Goal: Task Accomplishment & Management: Manage account settings

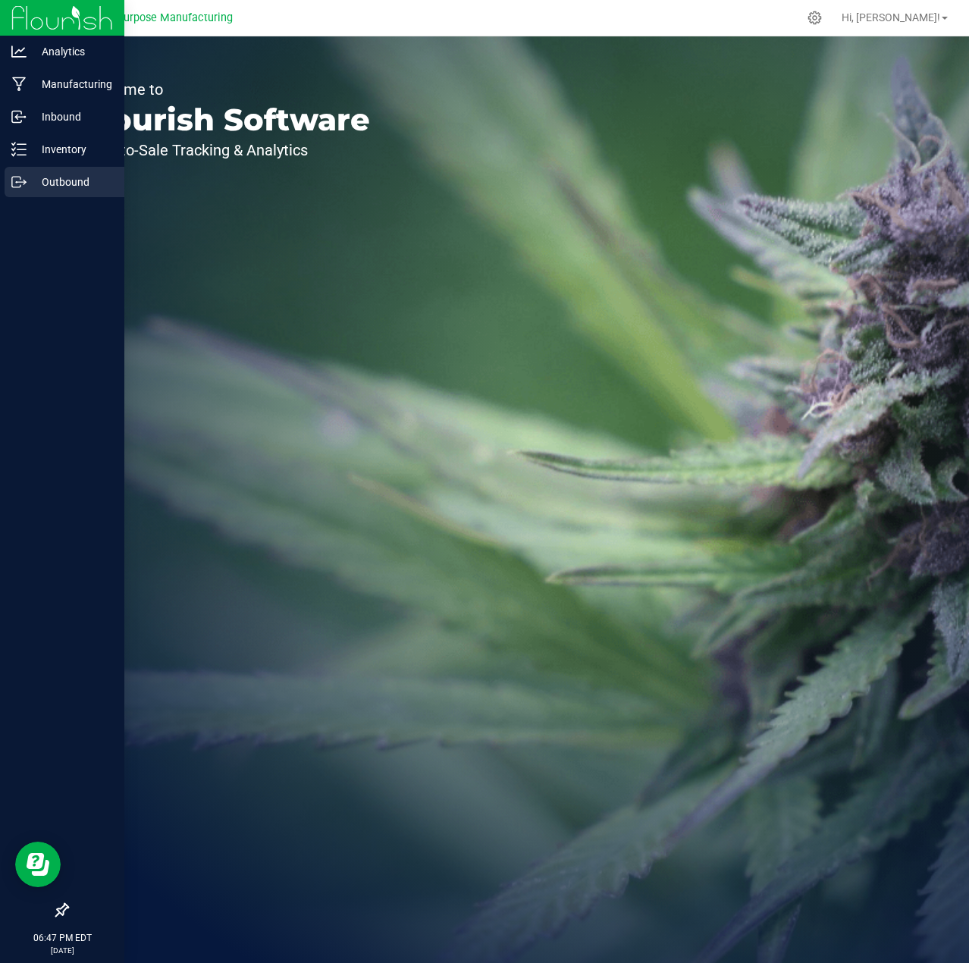
click at [66, 175] on p "Outbound" at bounding box center [72, 182] width 91 height 18
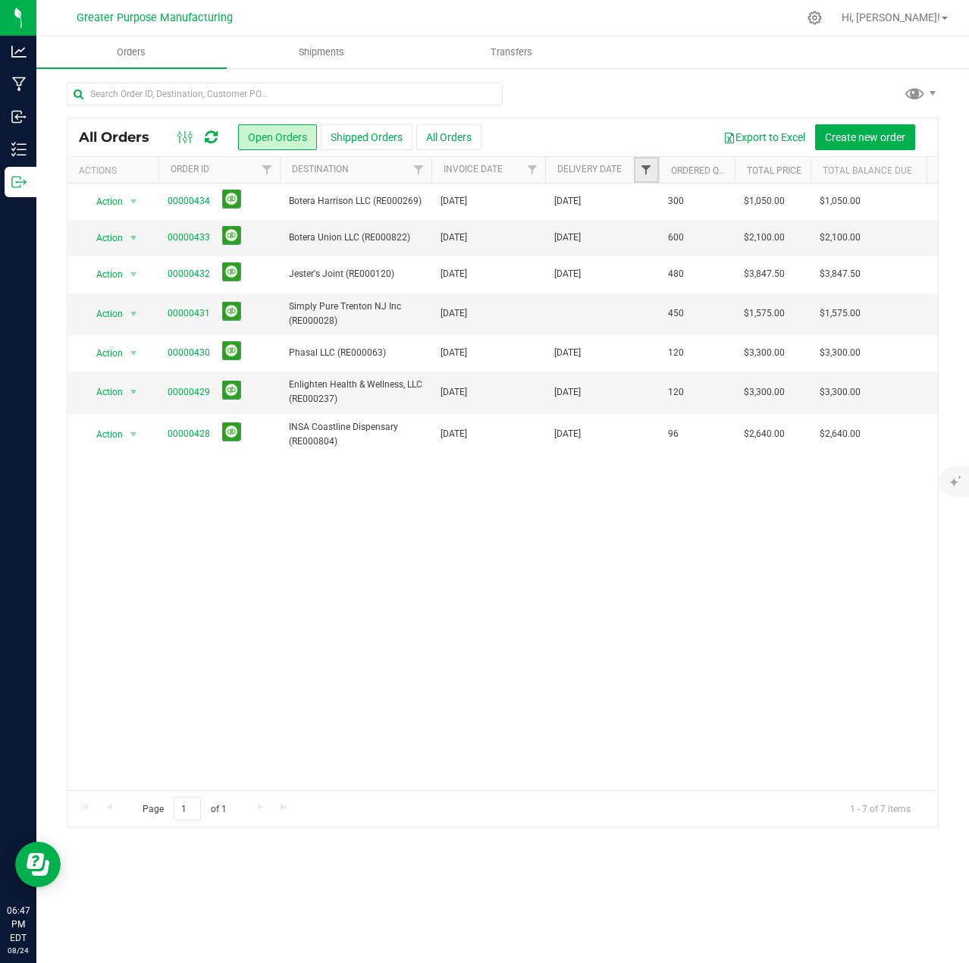
click at [646, 170] on span "Filter" at bounding box center [646, 170] width 12 height 12
click at [791, 259] on span "select" at bounding box center [787, 262] width 12 height 12
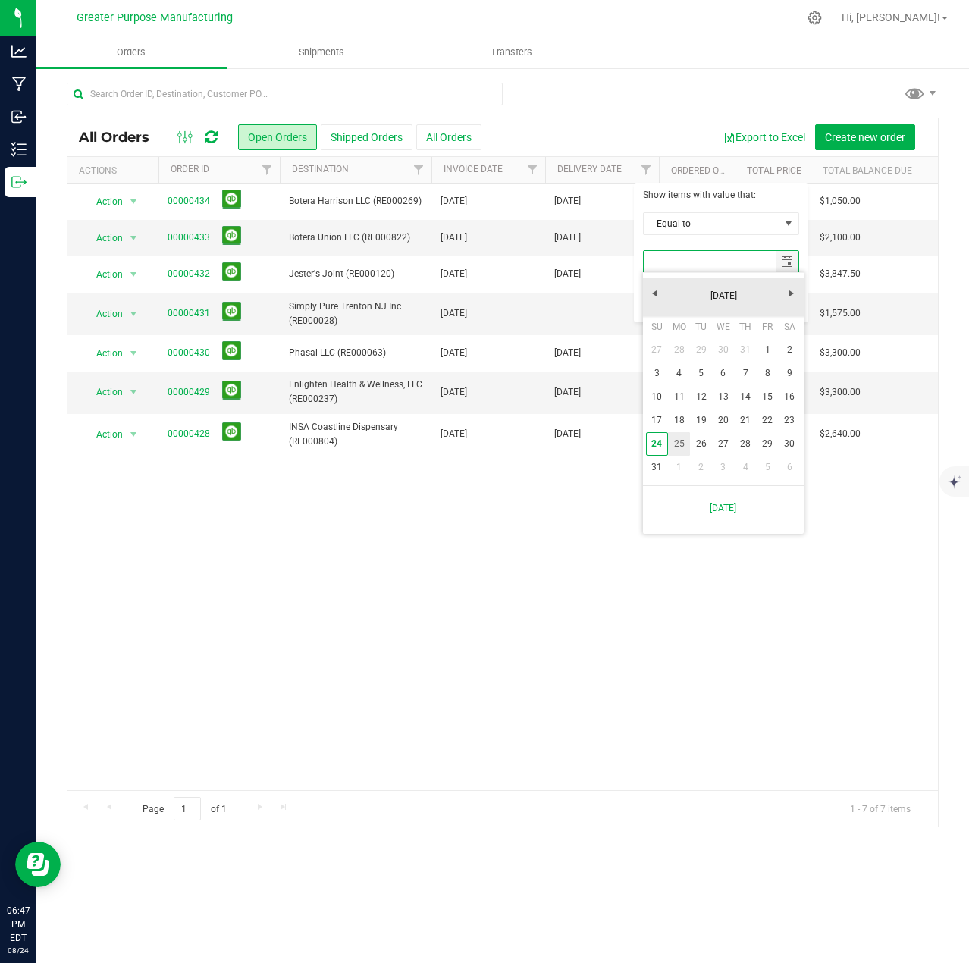
click at [686, 441] on link "25" at bounding box center [679, 444] width 22 height 24
type input "[DATE]"
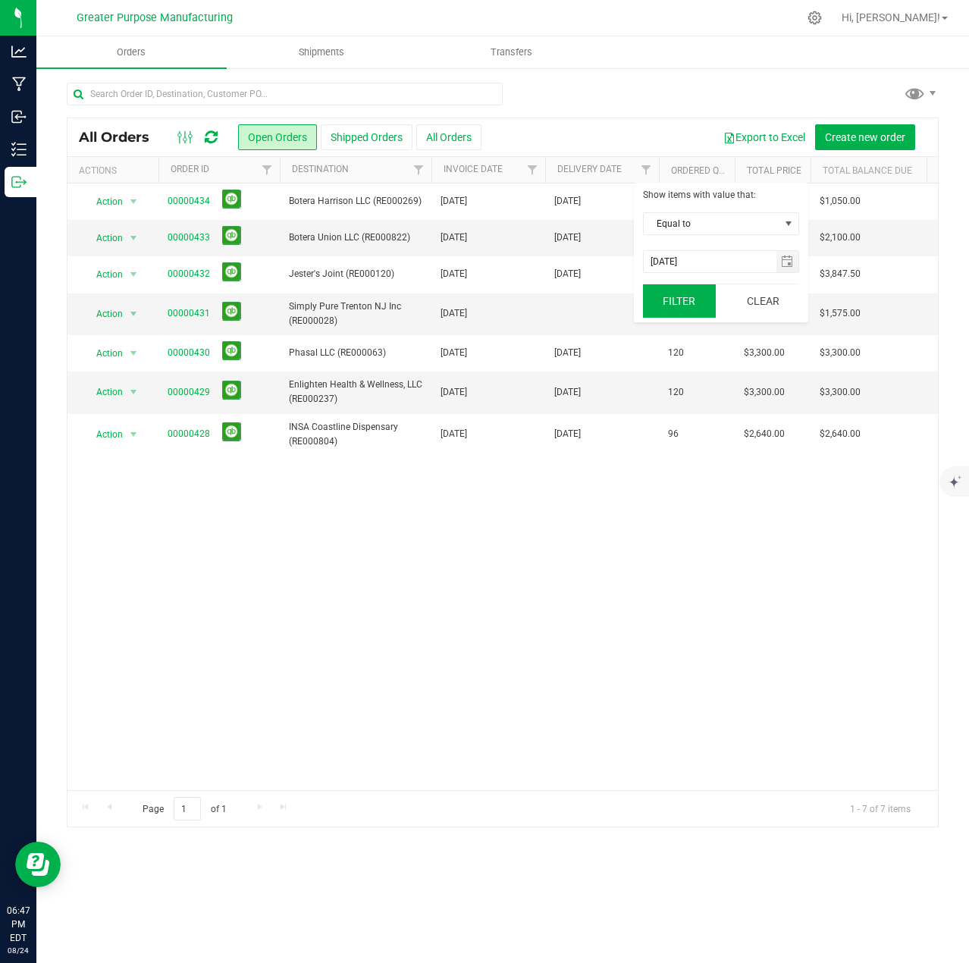
click at [682, 296] on button "Filter" at bounding box center [679, 300] width 73 height 33
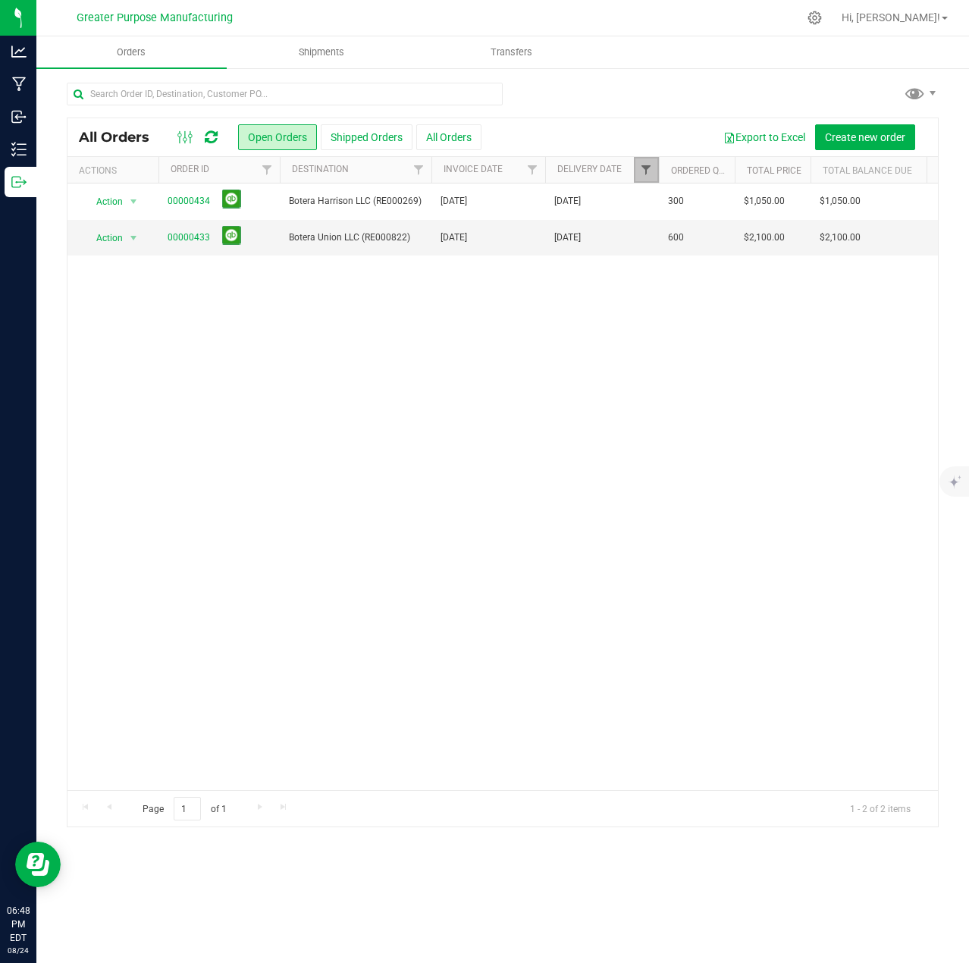
click at [648, 168] on span "Filter" at bounding box center [646, 170] width 12 height 12
click at [761, 260] on input "[DATE]" at bounding box center [710, 261] width 133 height 21
click at [766, 303] on button "Clear" at bounding box center [762, 300] width 73 height 33
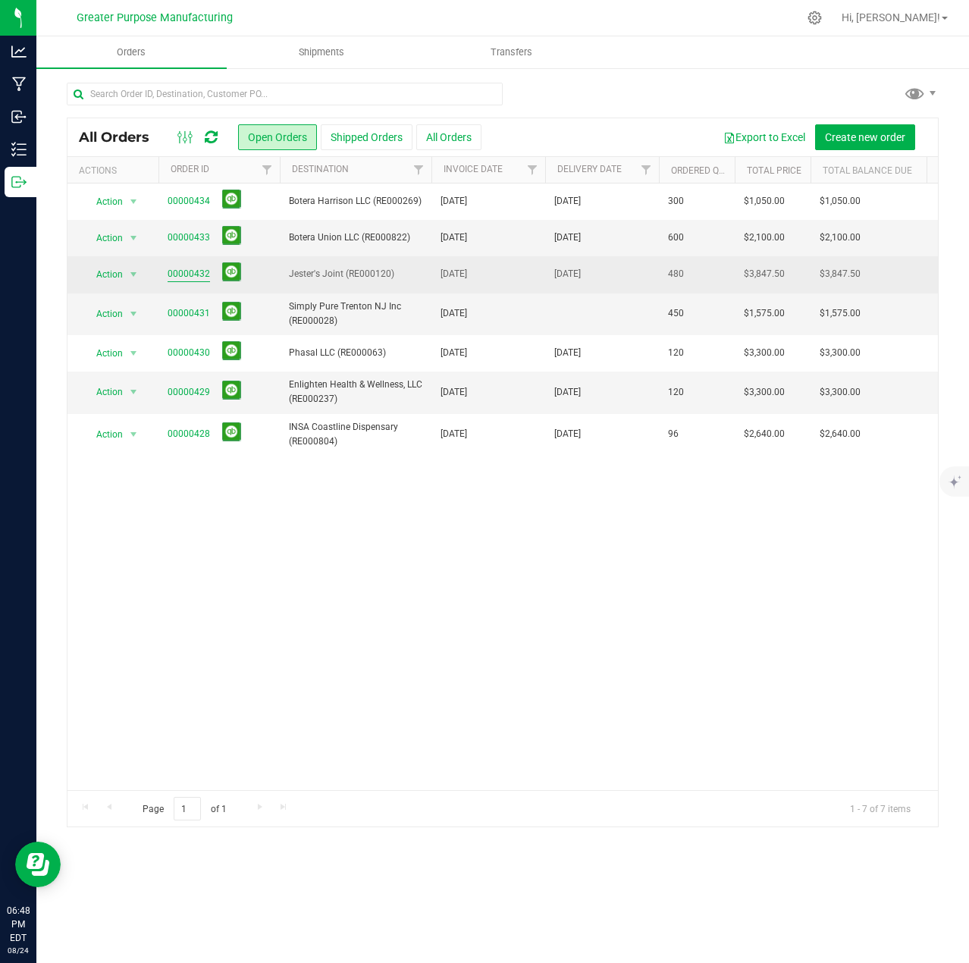
click at [187, 271] on link "00000432" at bounding box center [189, 274] width 42 height 14
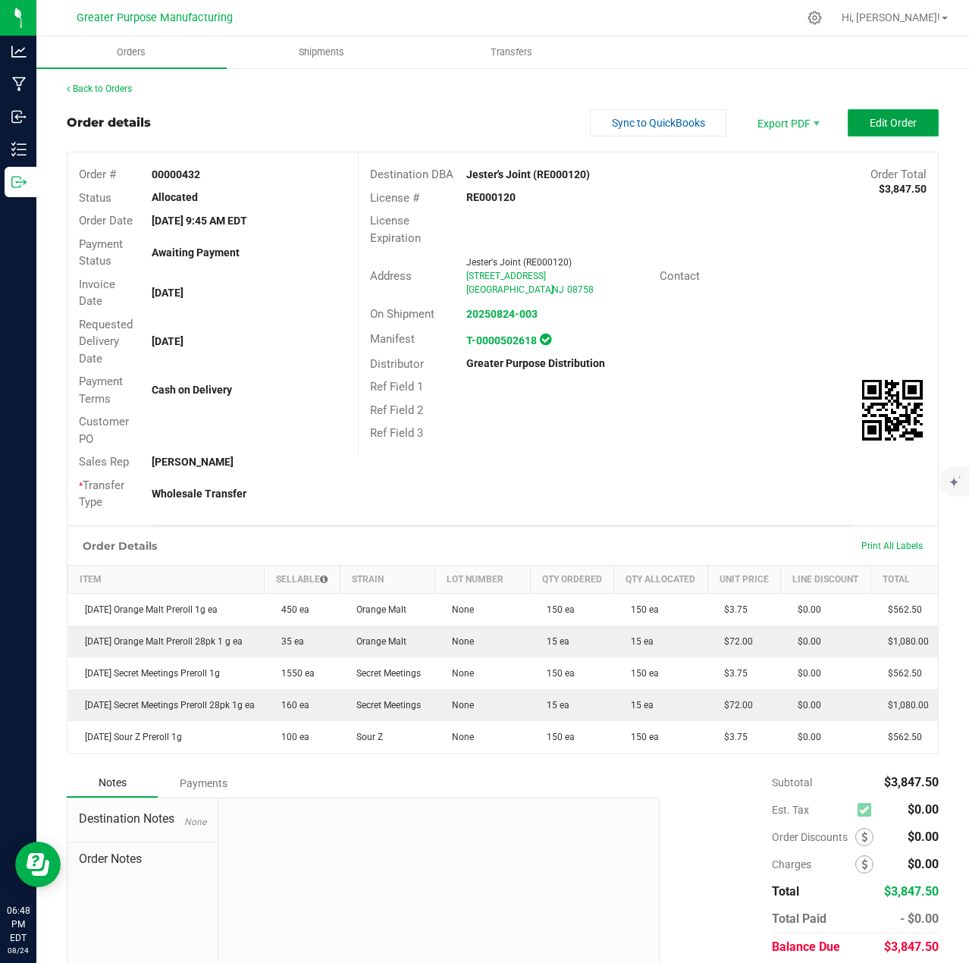
click at [903, 127] on span "Edit Order" at bounding box center [893, 123] width 47 height 12
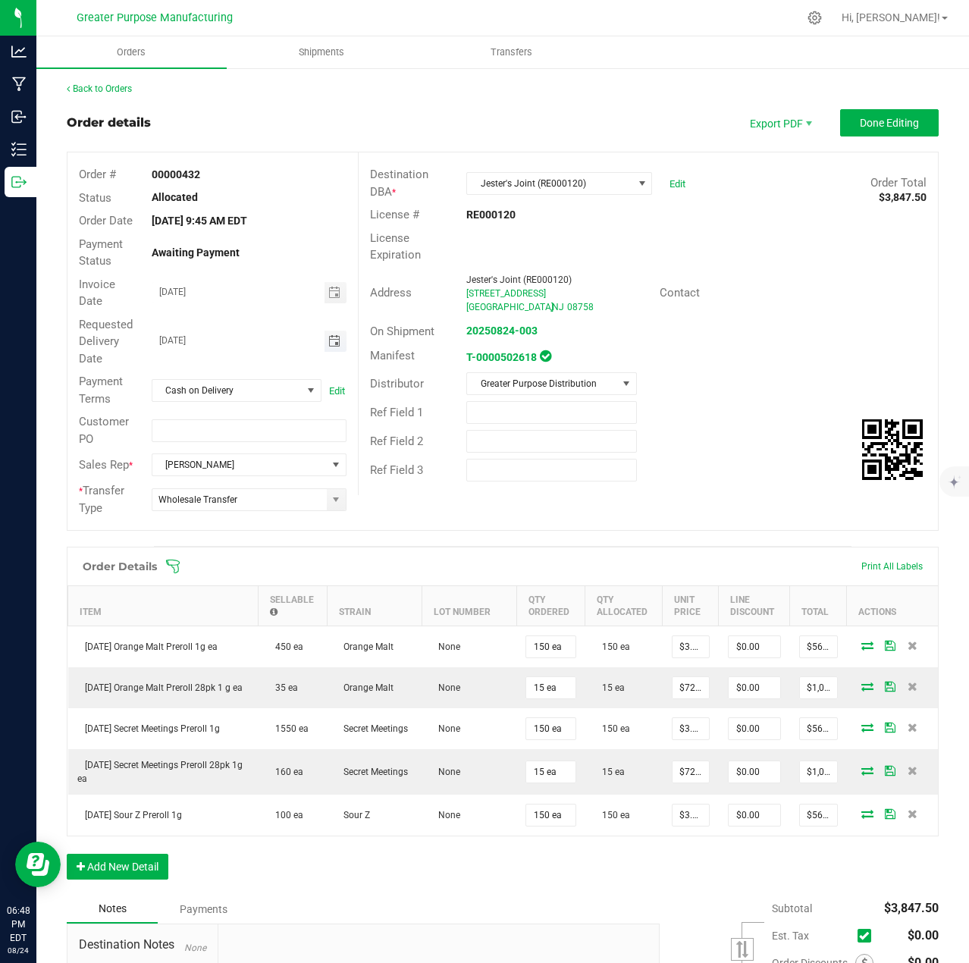
click at [334, 342] on span "Toggle calendar" at bounding box center [334, 341] width 12 height 12
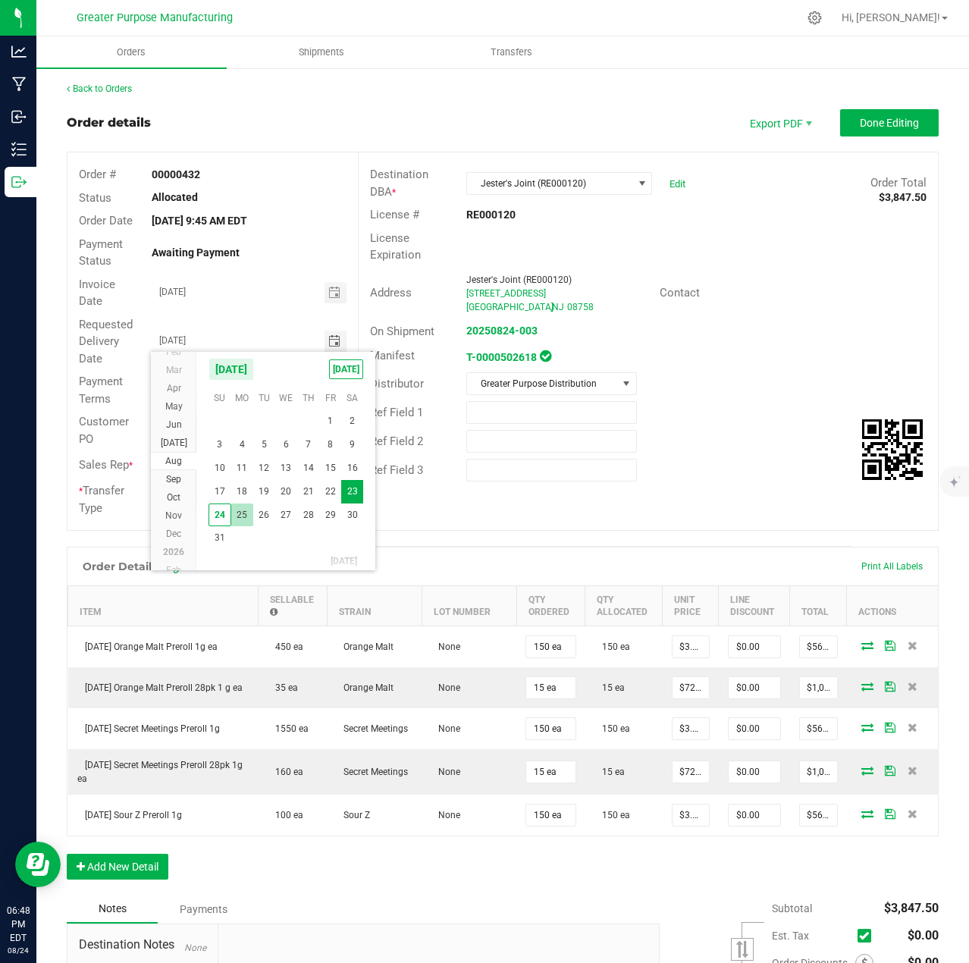
click at [243, 518] on span "25" at bounding box center [242, 516] width 22 height 24
type input "[DATE]"
click at [243, 518] on div "* Transfer Type Wholesale Transfer" at bounding box center [212, 499] width 290 height 40
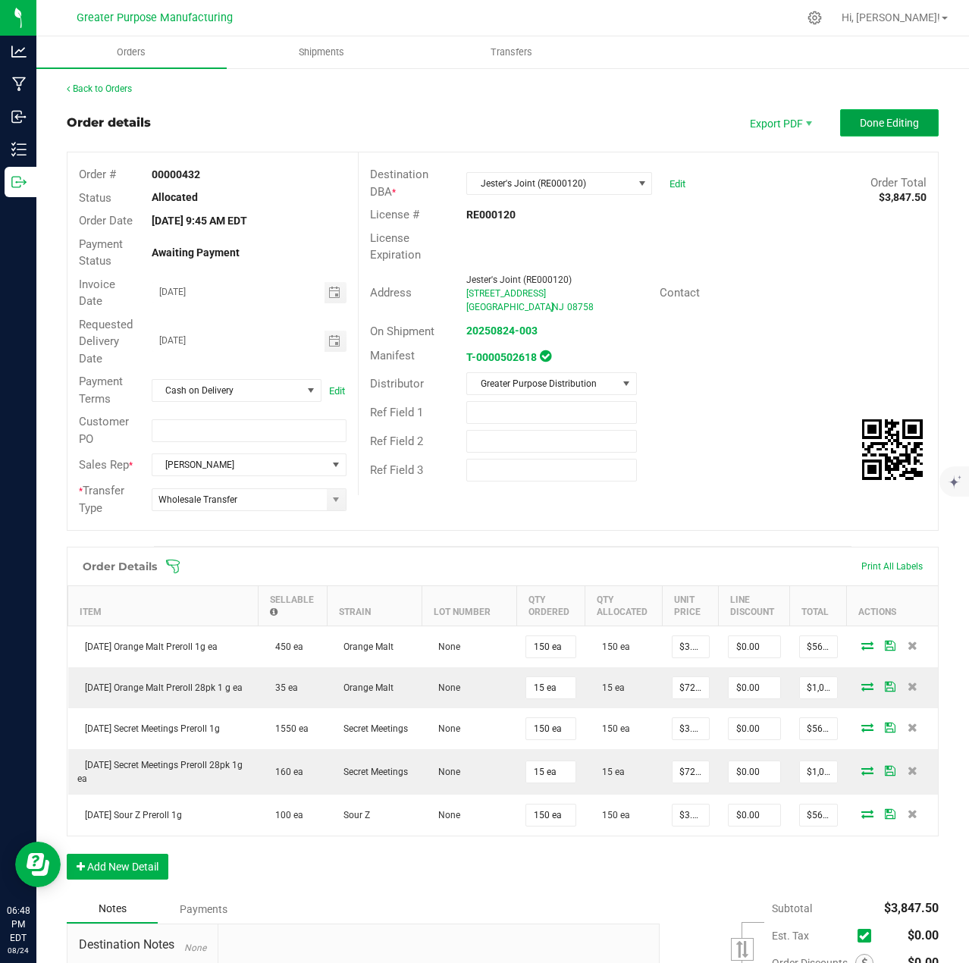
click at [874, 119] on span "Done Editing" at bounding box center [889, 123] width 59 height 12
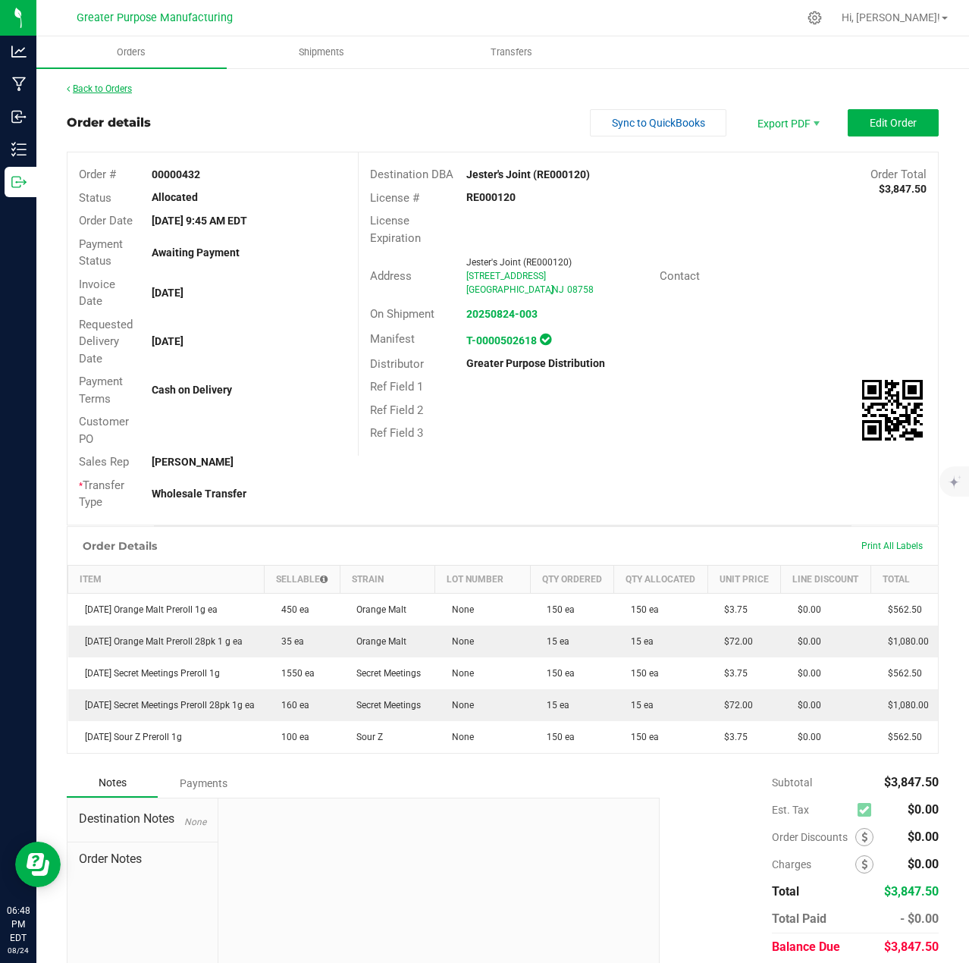
click at [104, 86] on link "Back to Orders" at bounding box center [99, 88] width 65 height 11
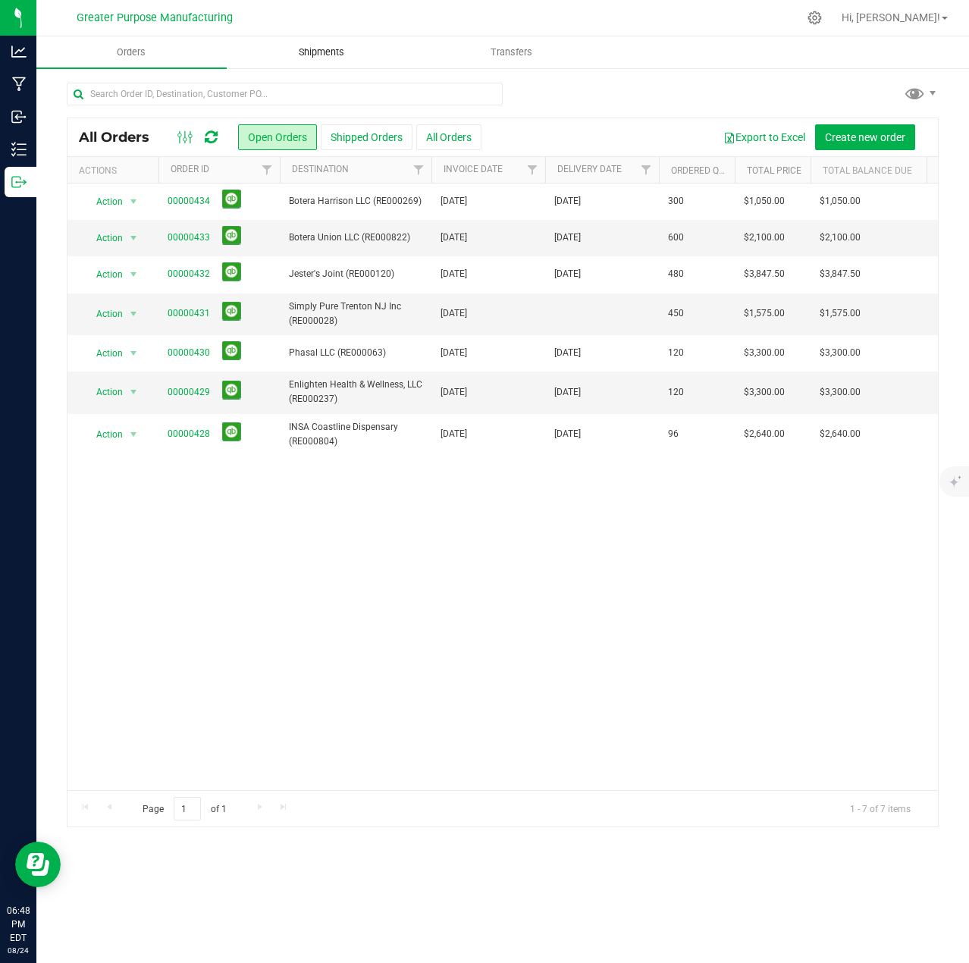
click at [334, 47] on span "Shipments" at bounding box center [321, 52] width 86 height 14
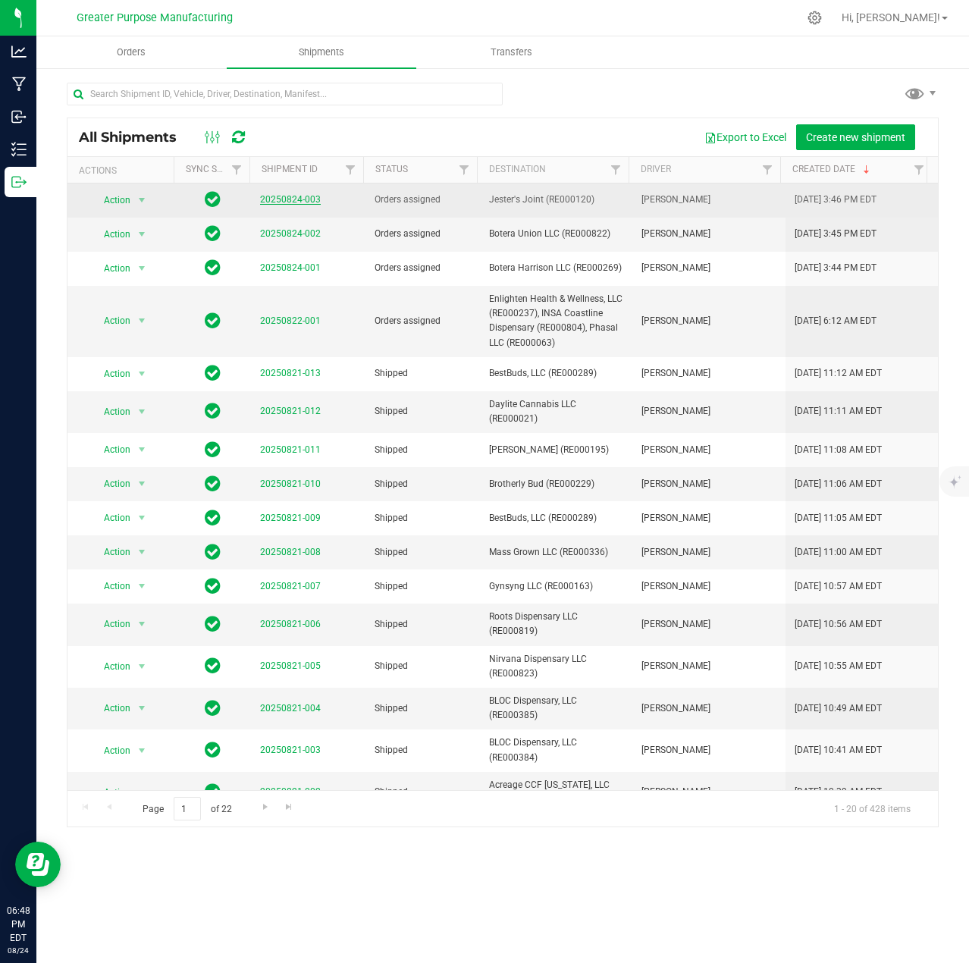
click at [275, 198] on link "20250824-003" at bounding box center [290, 199] width 61 height 11
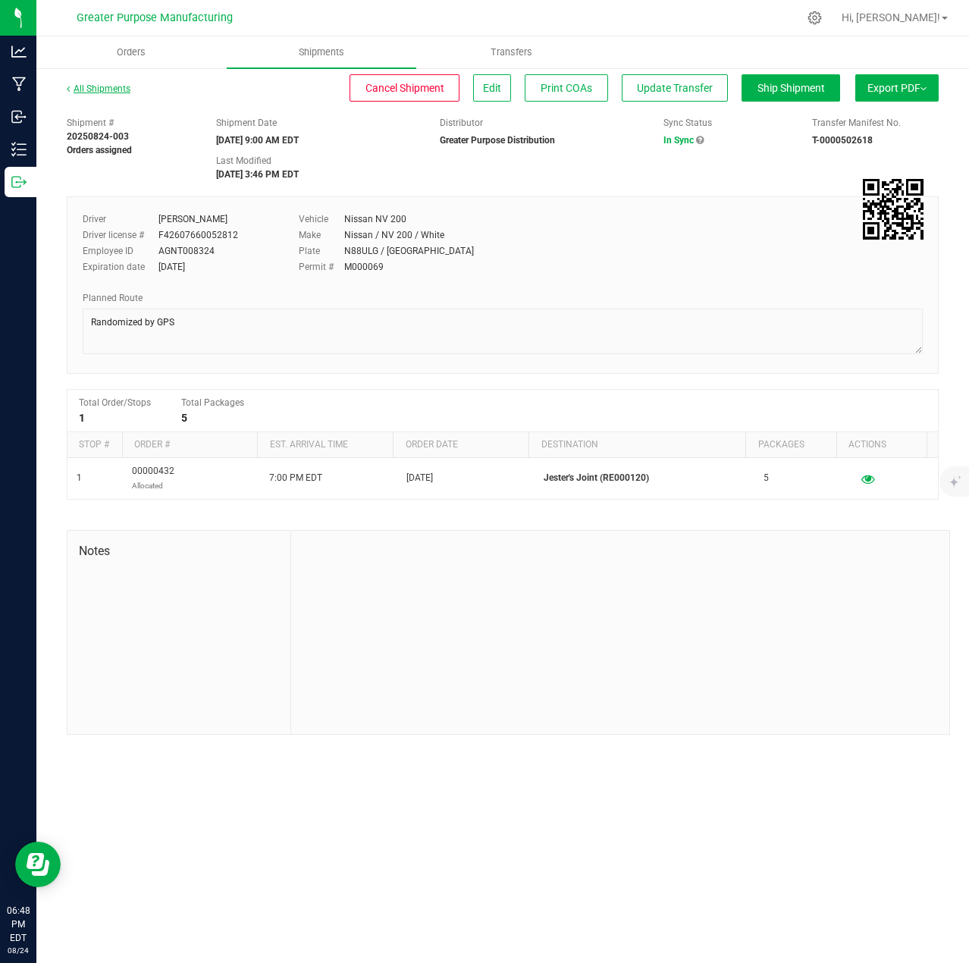
click at [109, 90] on link "All Shipments" at bounding box center [99, 88] width 64 height 11
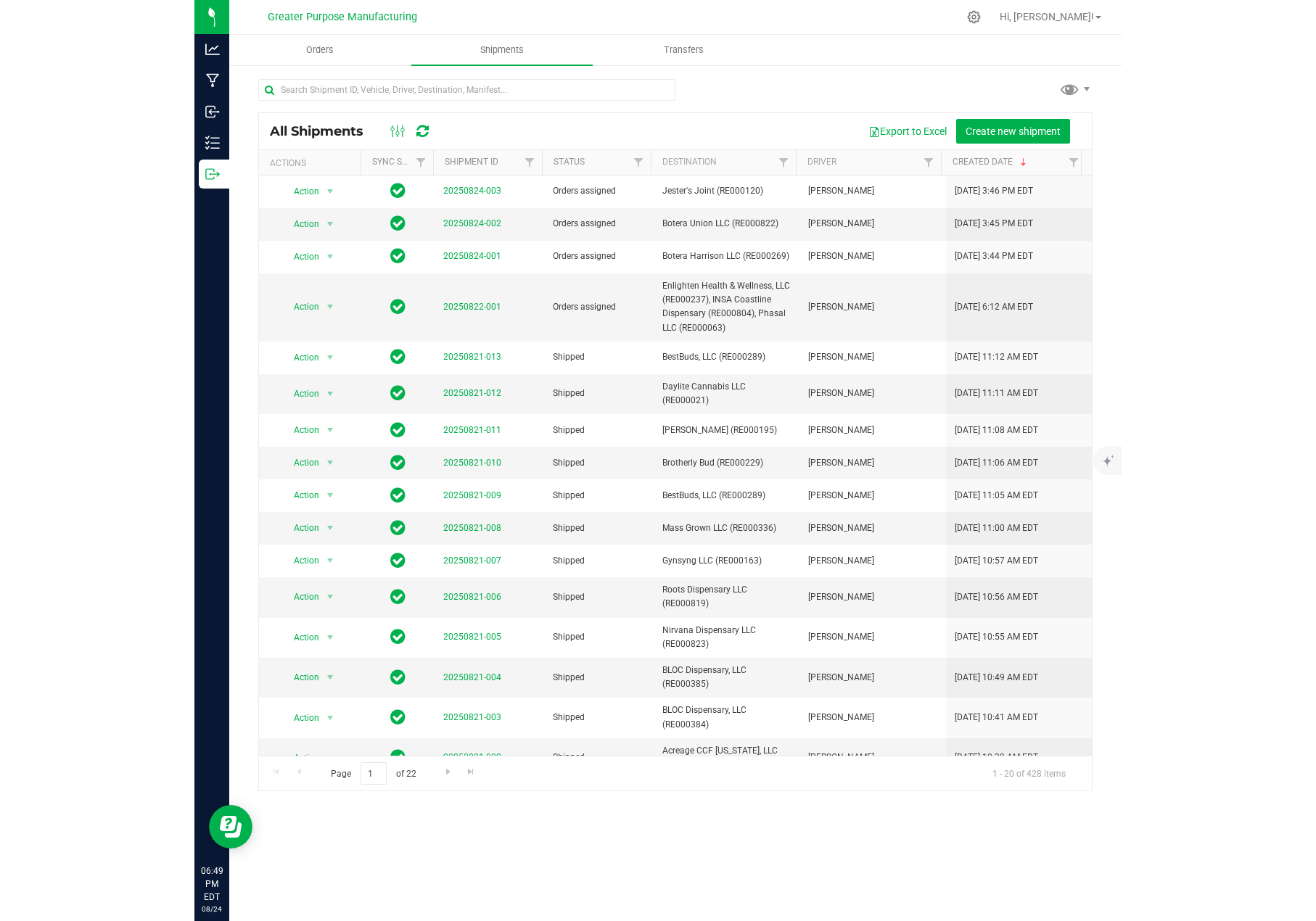
scroll to position [0, 5]
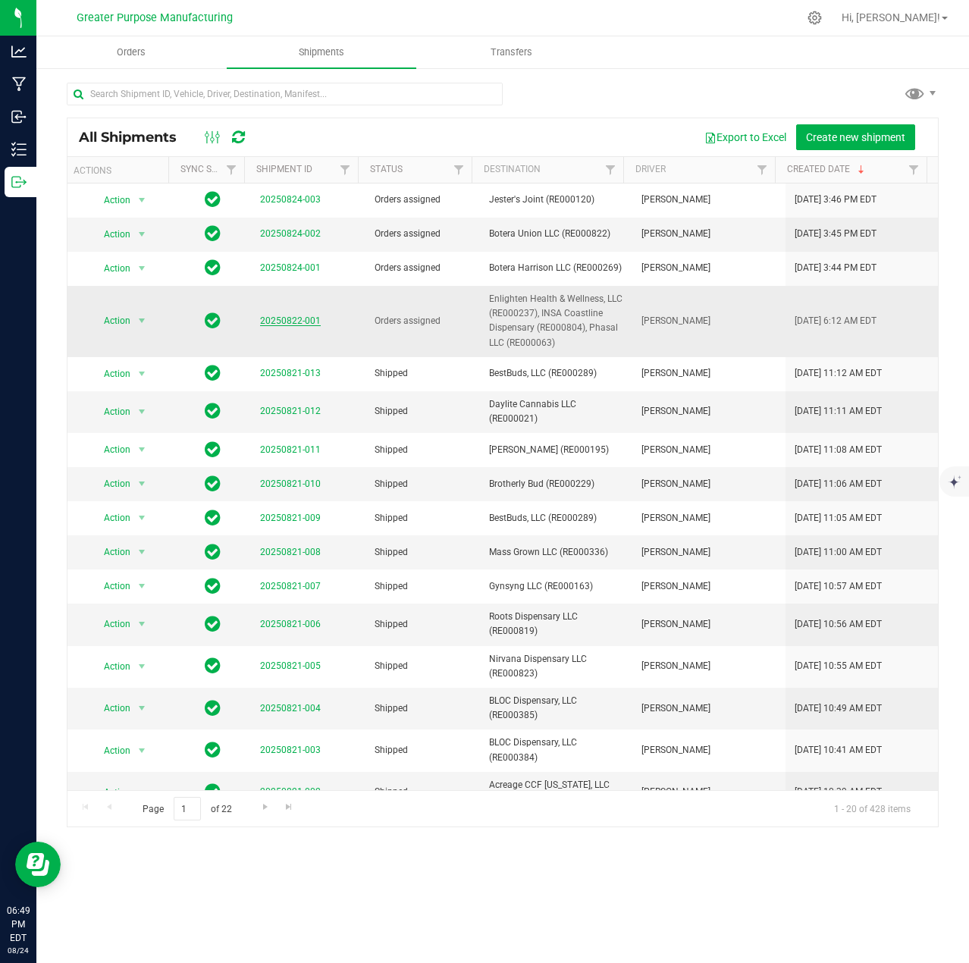
click at [306, 319] on link "20250822-001" at bounding box center [290, 320] width 61 height 11
click at [143, 320] on span "select" at bounding box center [142, 321] width 12 height 12
click at [128, 467] on li "Ship shipment" at bounding box center [147, 478] width 113 height 23
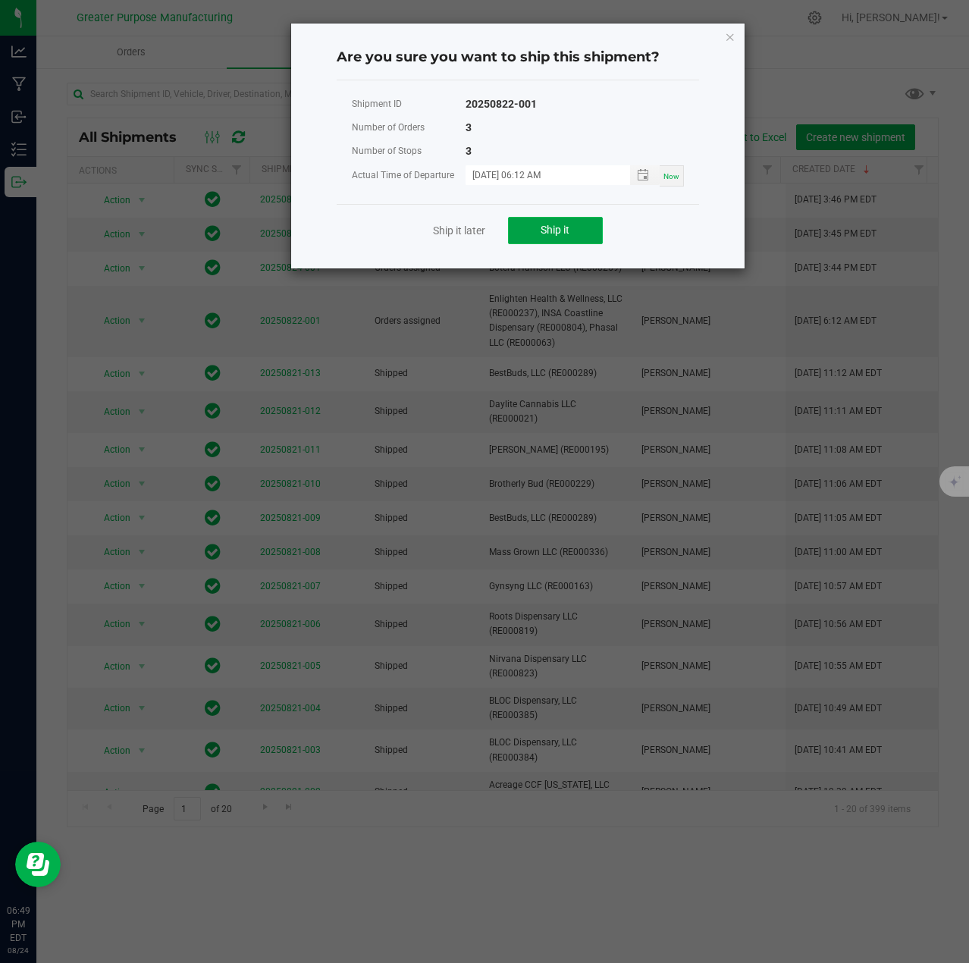
click at [557, 233] on span "Ship it" at bounding box center [555, 230] width 29 height 12
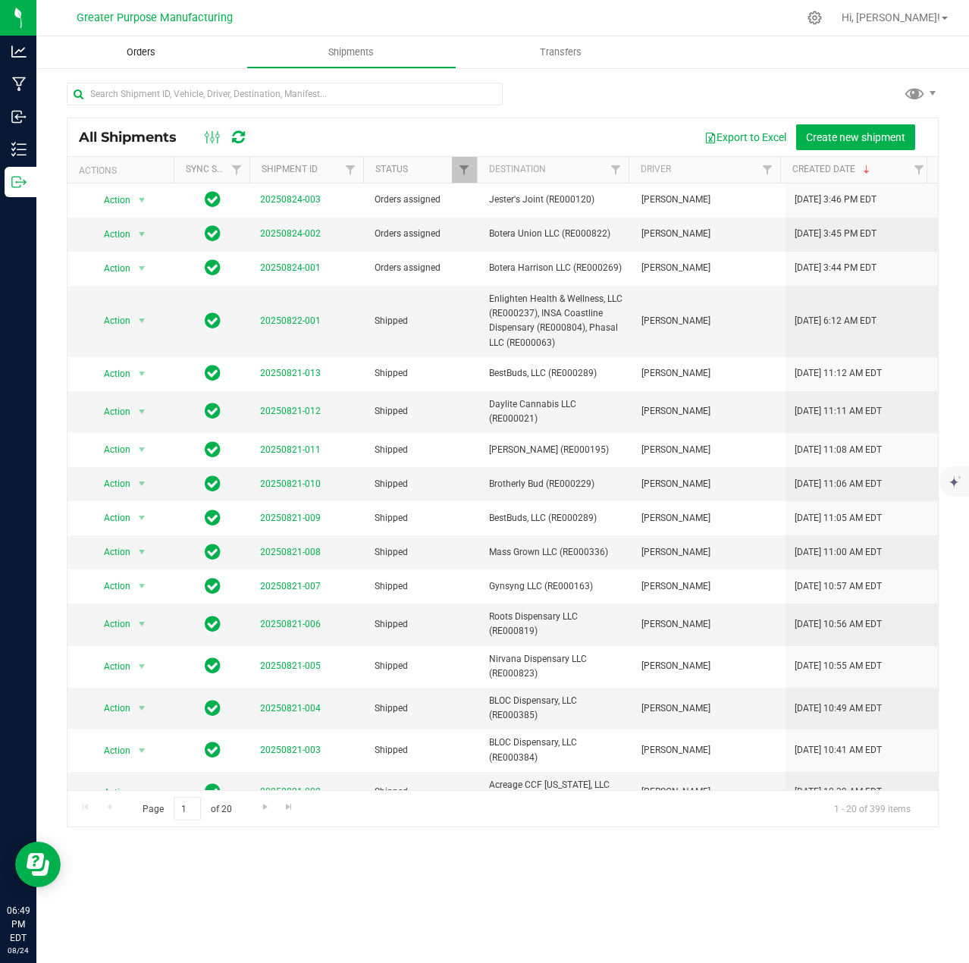
click at [142, 56] on span "Orders" at bounding box center [141, 52] width 70 height 14
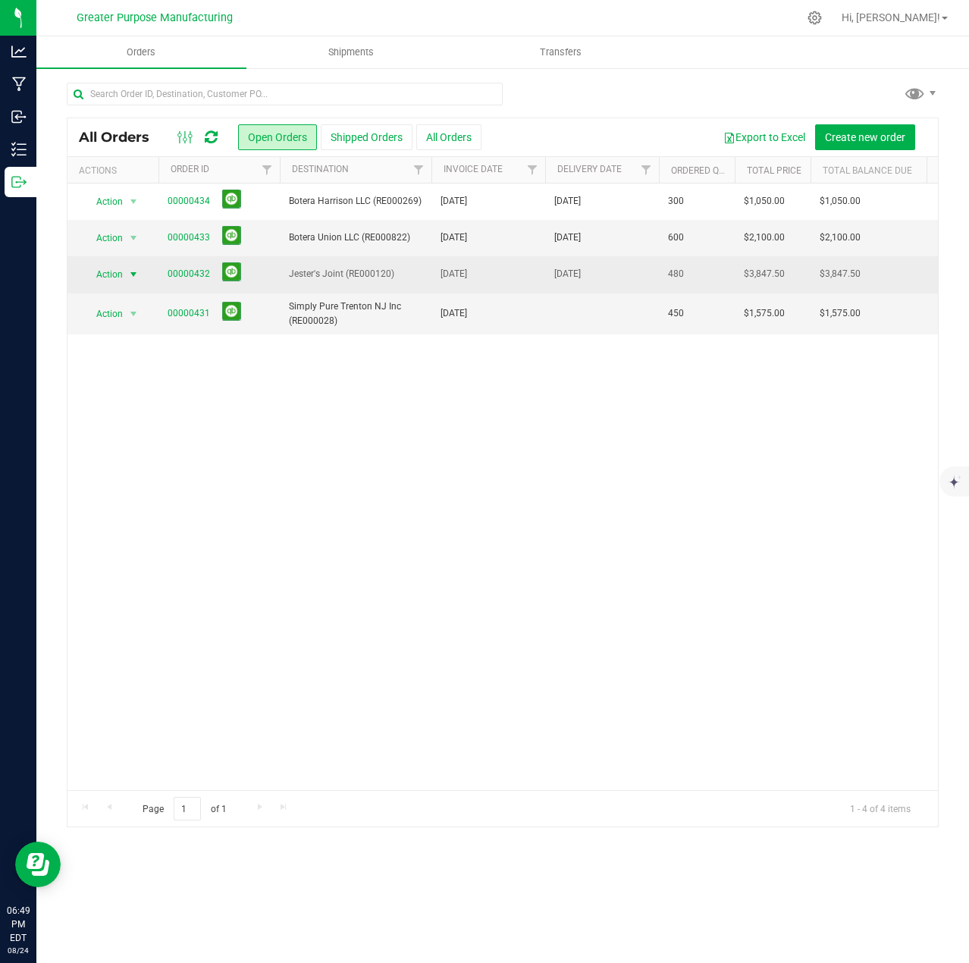
click at [133, 272] on span "select" at bounding box center [133, 274] width 12 height 12
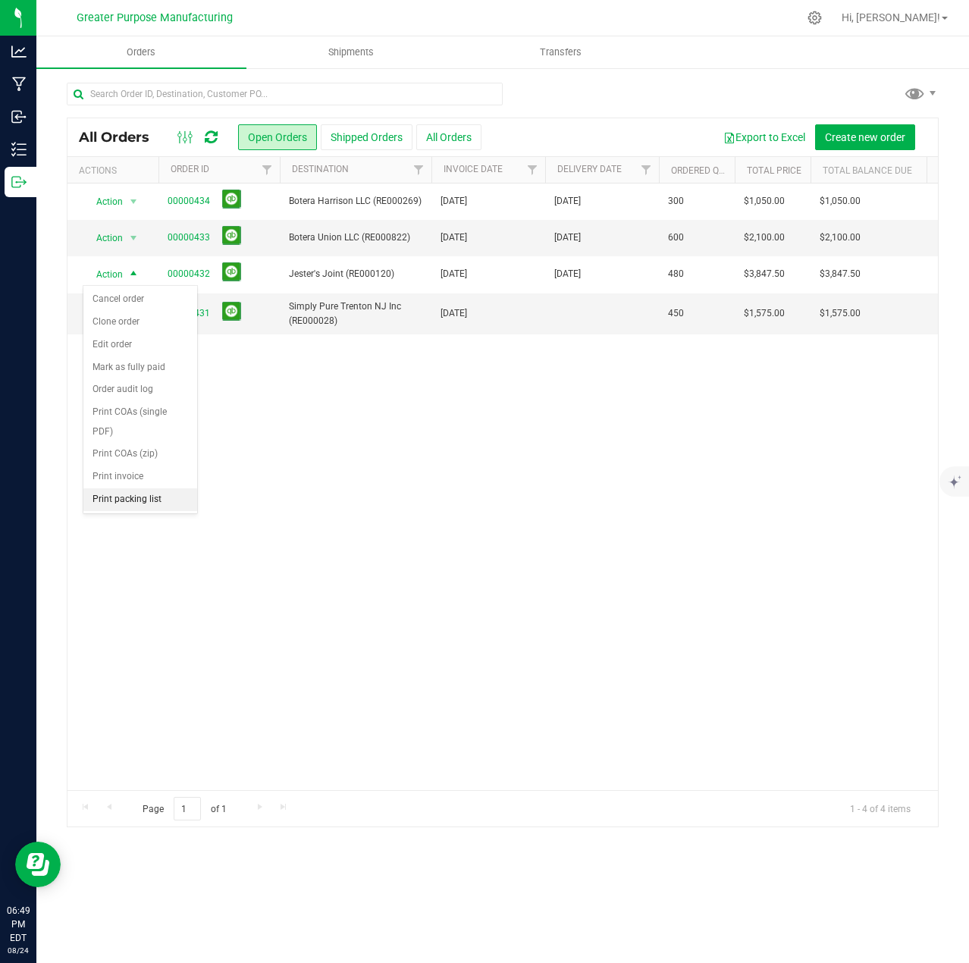
click at [139, 505] on li "Print packing list" at bounding box center [140, 499] width 114 height 23
click at [139, 237] on span "select" at bounding box center [133, 238] width 12 height 12
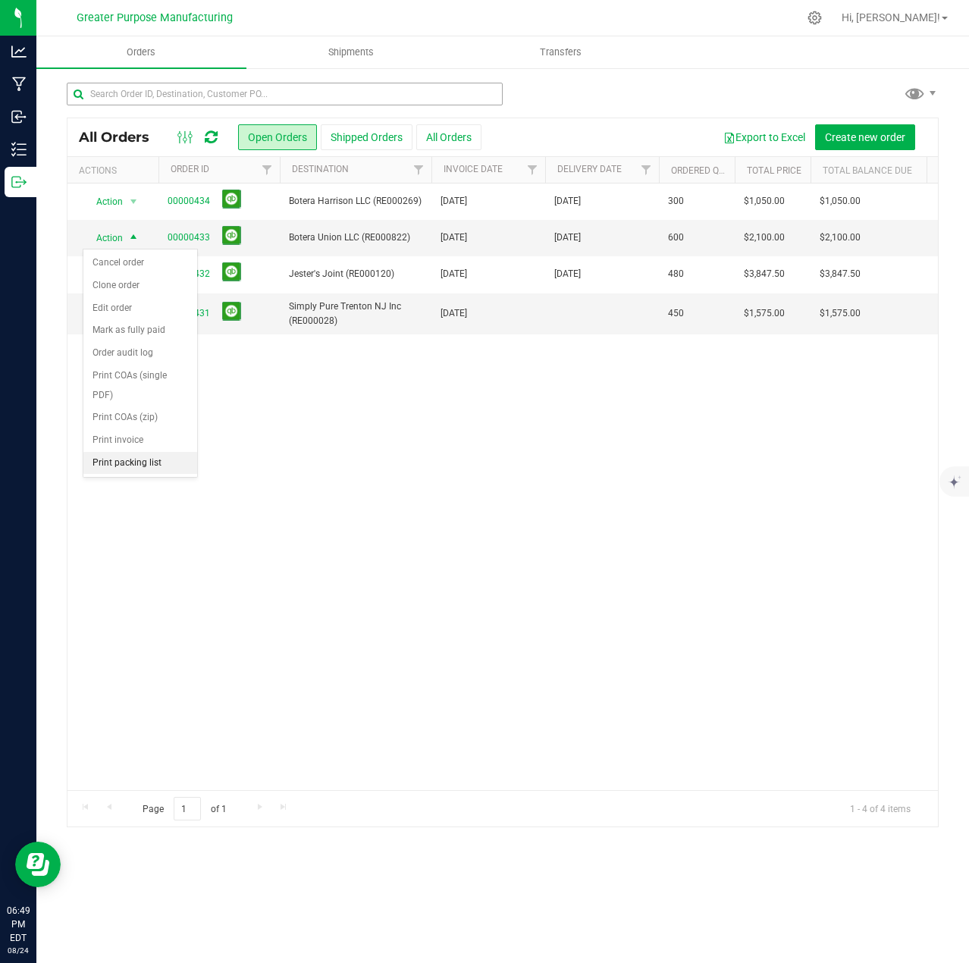
drag, startPoint x: 131, startPoint y: 464, endPoint x: 399, endPoint y: 105, distance: 448.2
click at [130, 464] on li "Print packing list" at bounding box center [140, 463] width 114 height 23
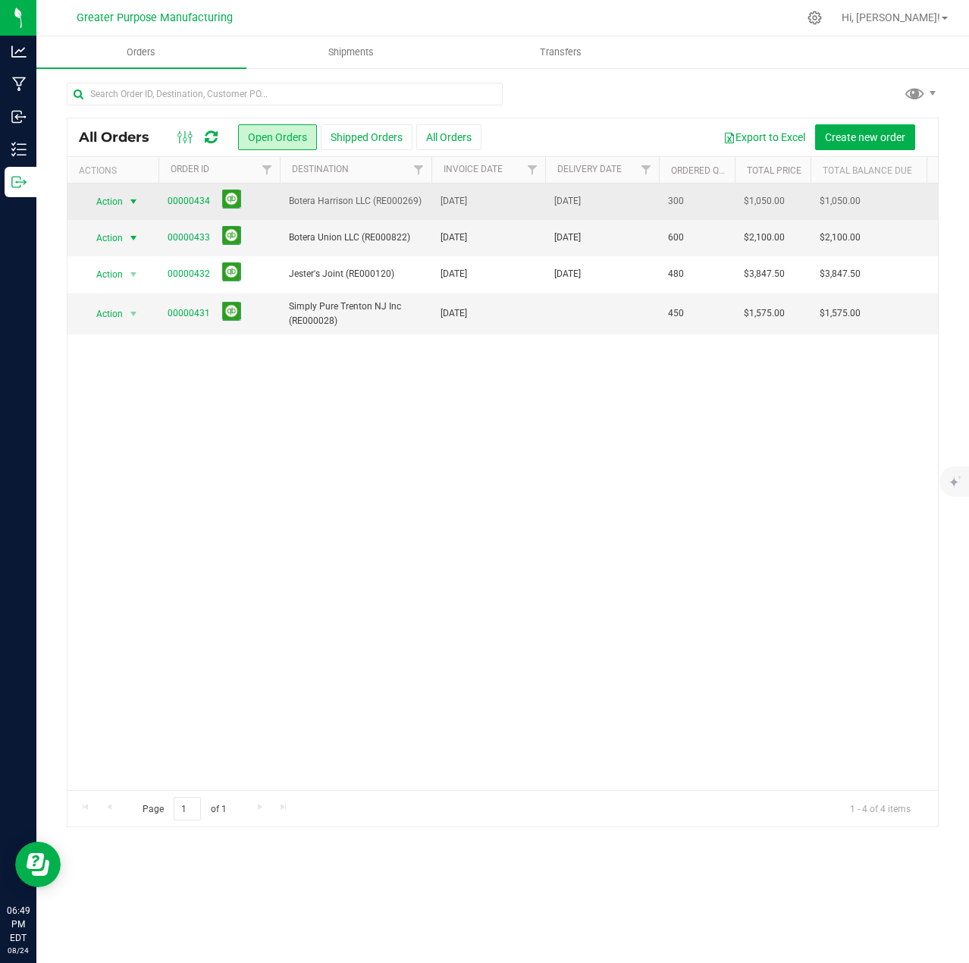
click at [136, 203] on span "select" at bounding box center [133, 202] width 12 height 12
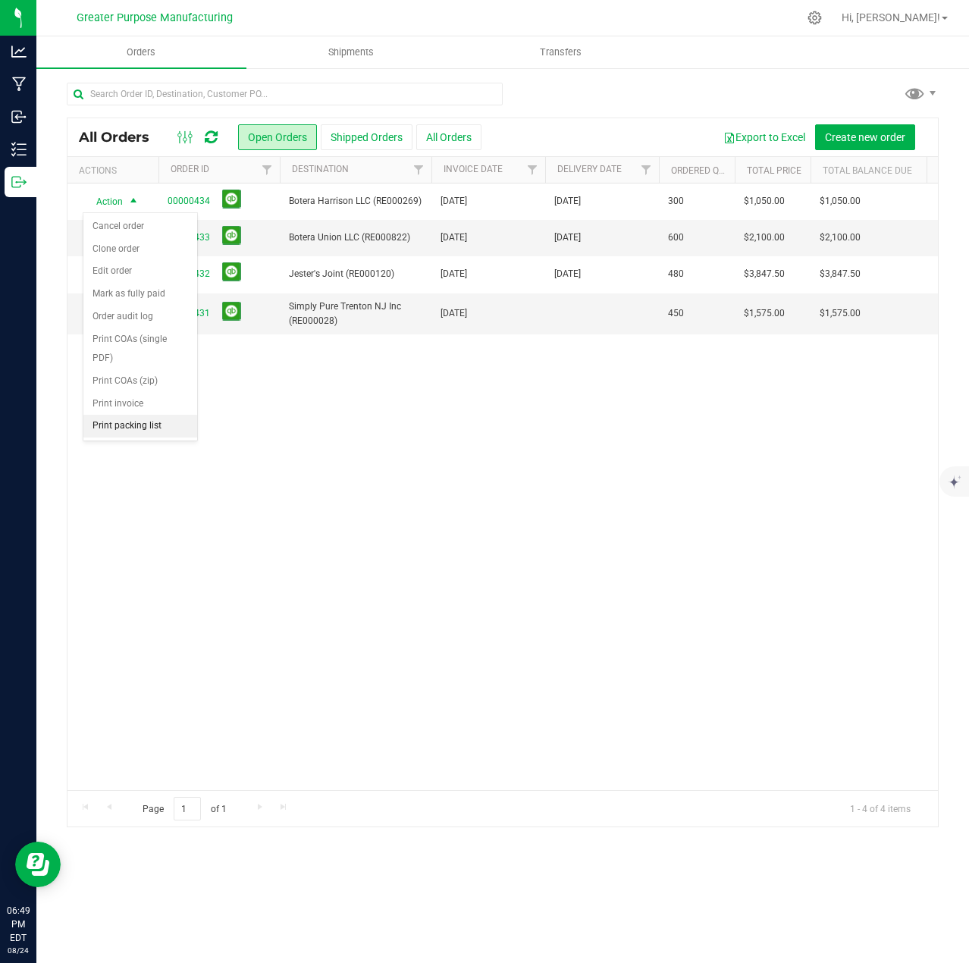
click at [117, 431] on li "Print packing list" at bounding box center [140, 426] width 114 height 23
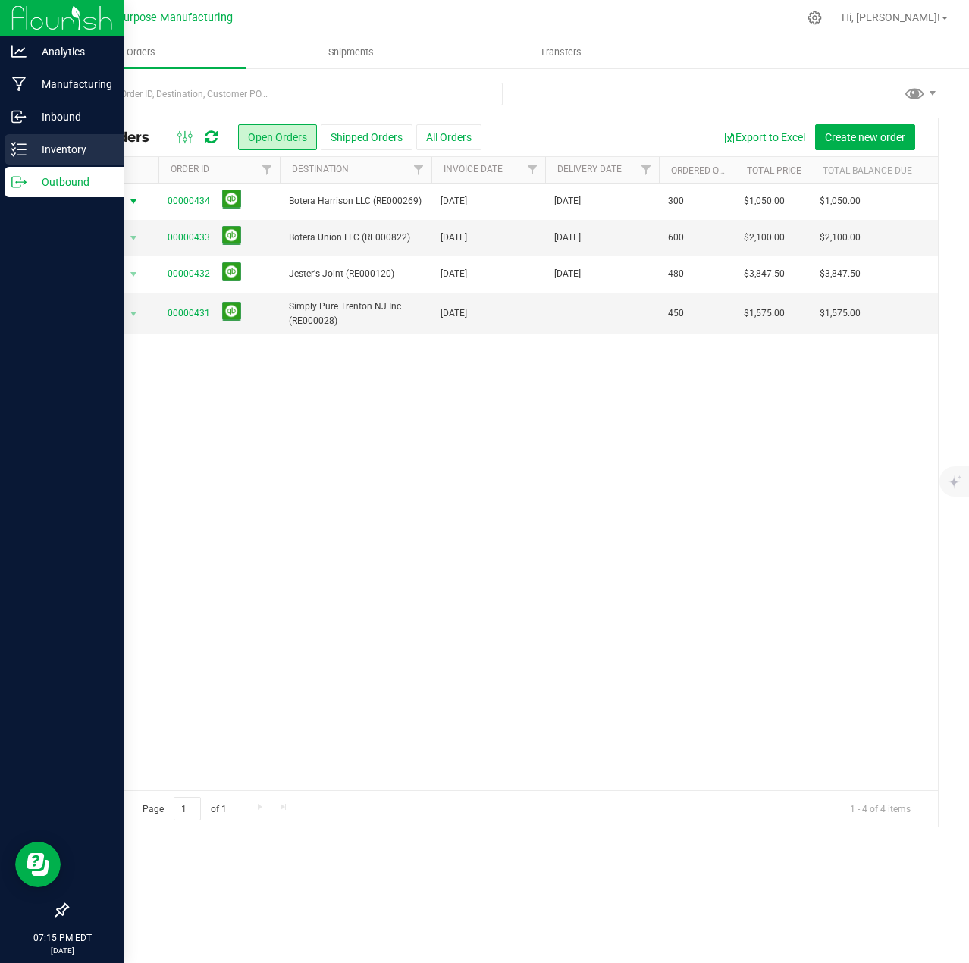
click at [60, 149] on p "Inventory" at bounding box center [72, 149] width 91 height 18
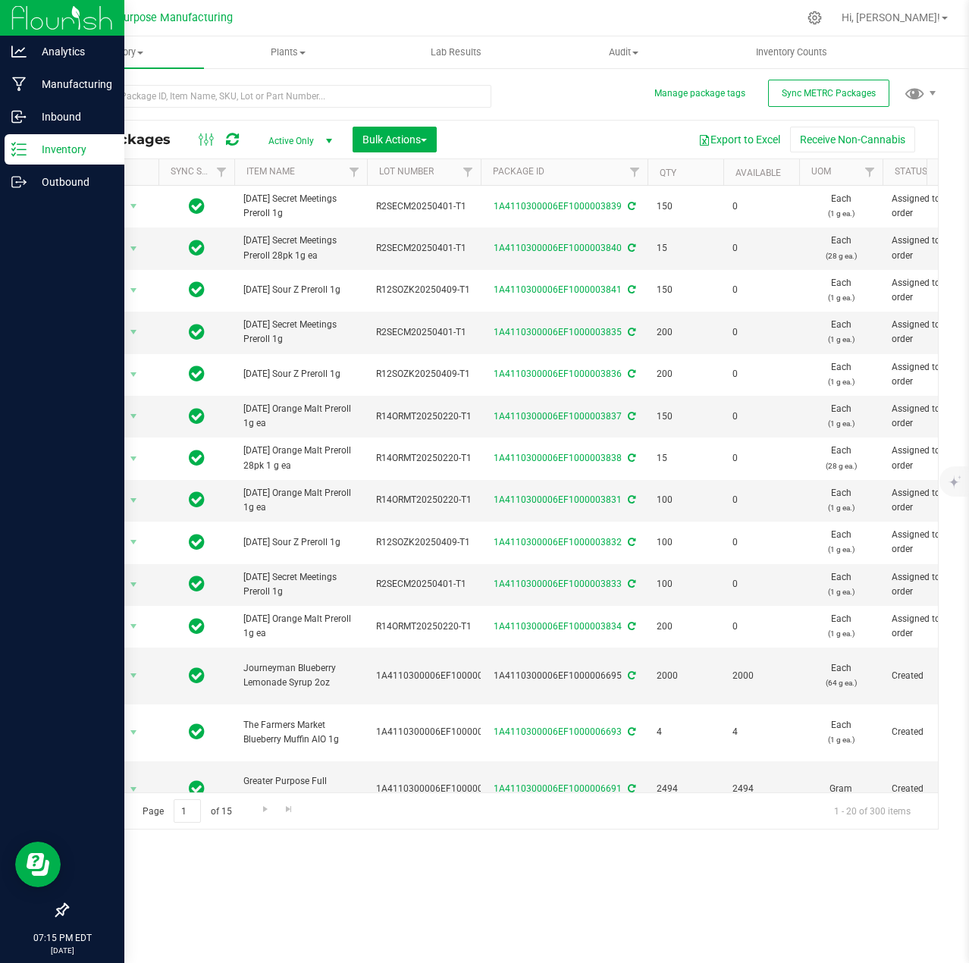
click at [327, 140] on span "select" at bounding box center [329, 141] width 12 height 12
click at [278, 233] on li "All" at bounding box center [297, 232] width 82 height 23
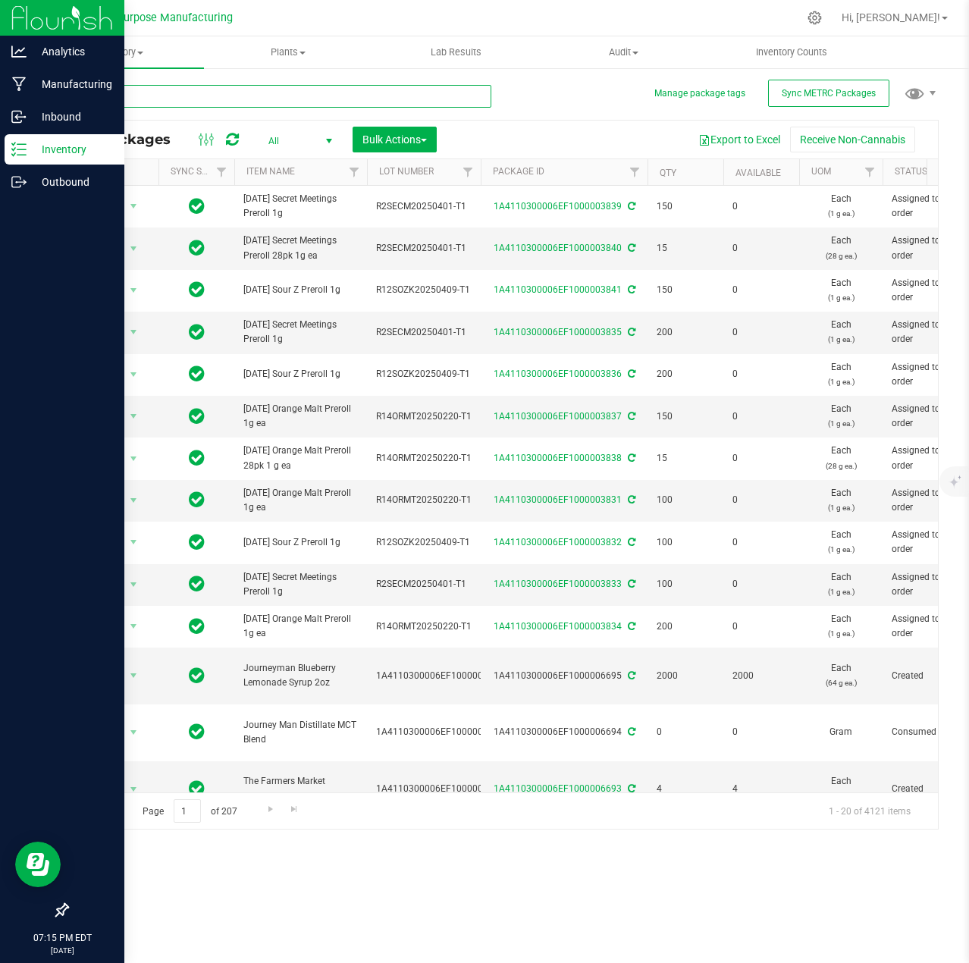
click at [352, 95] on input "text" at bounding box center [279, 96] width 425 height 23
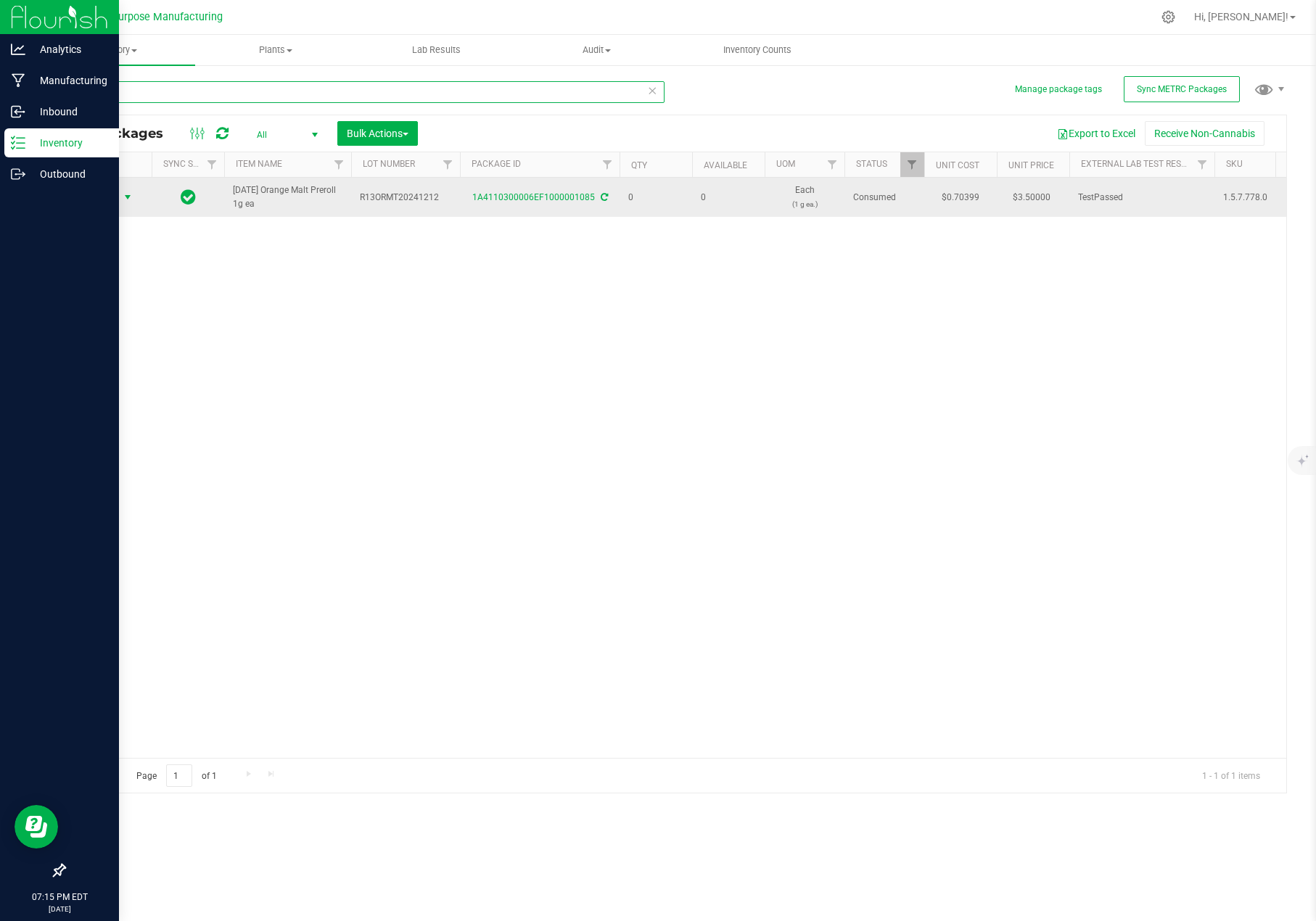
type input "1085"
click at [129, 194] on span "select" at bounding box center [127, 197] width 11 height 11
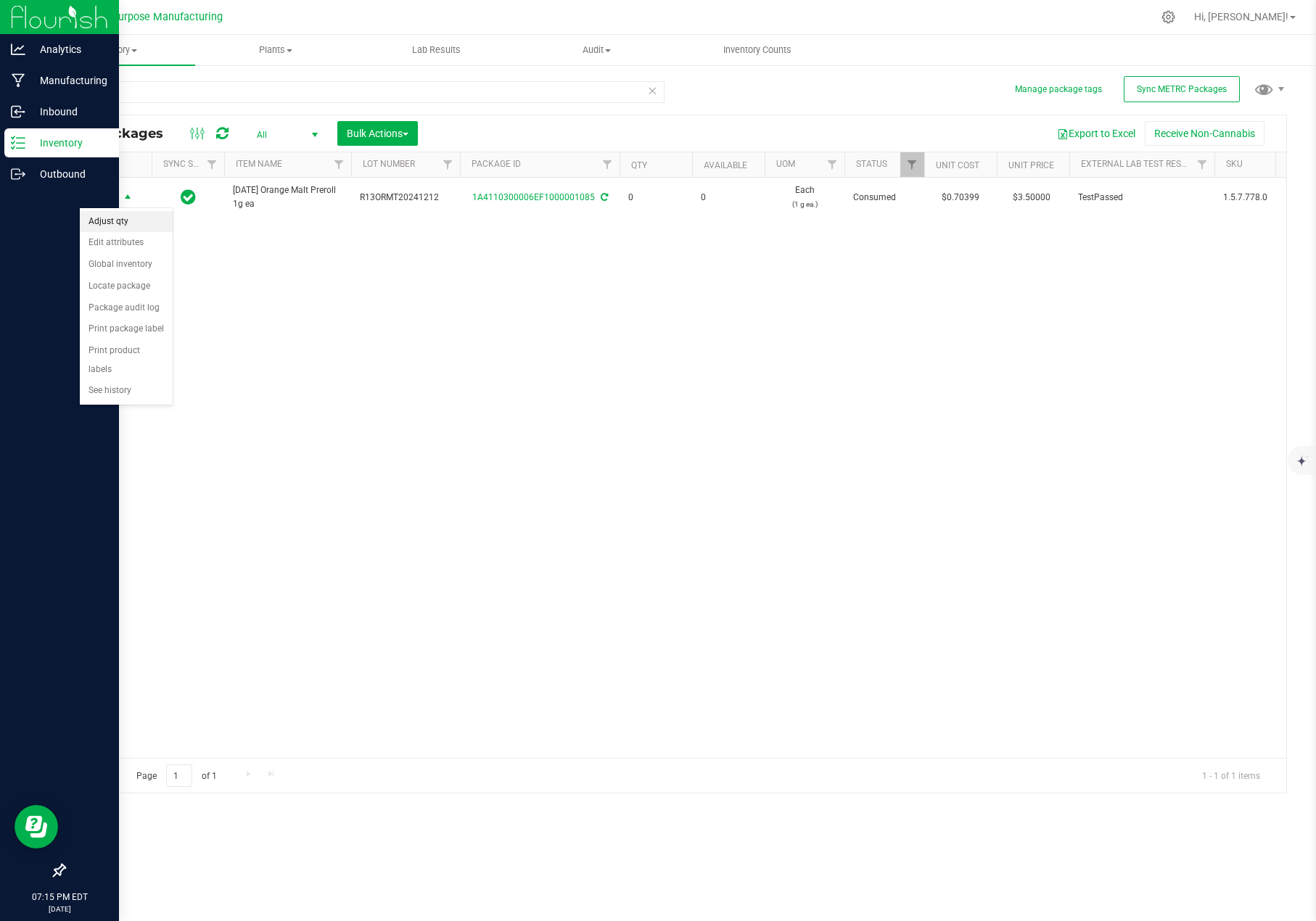
click at [101, 223] on li "Adjust qty" at bounding box center [125, 222] width 93 height 22
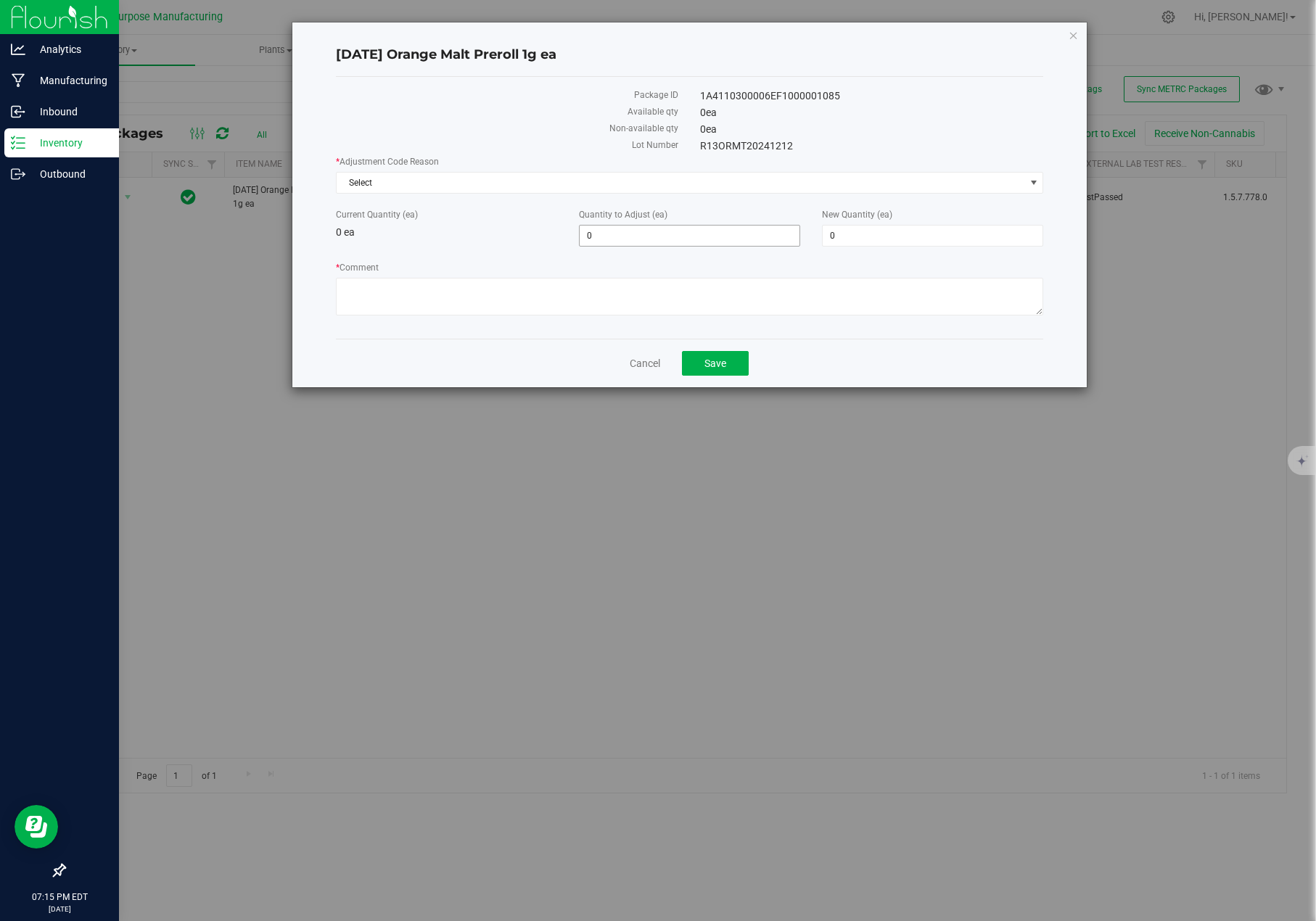
click at [746, 230] on span "0 0" at bounding box center [689, 235] width 221 height 22
click at [746, 230] on input "0" at bounding box center [690, 235] width 220 height 20
type input "200"
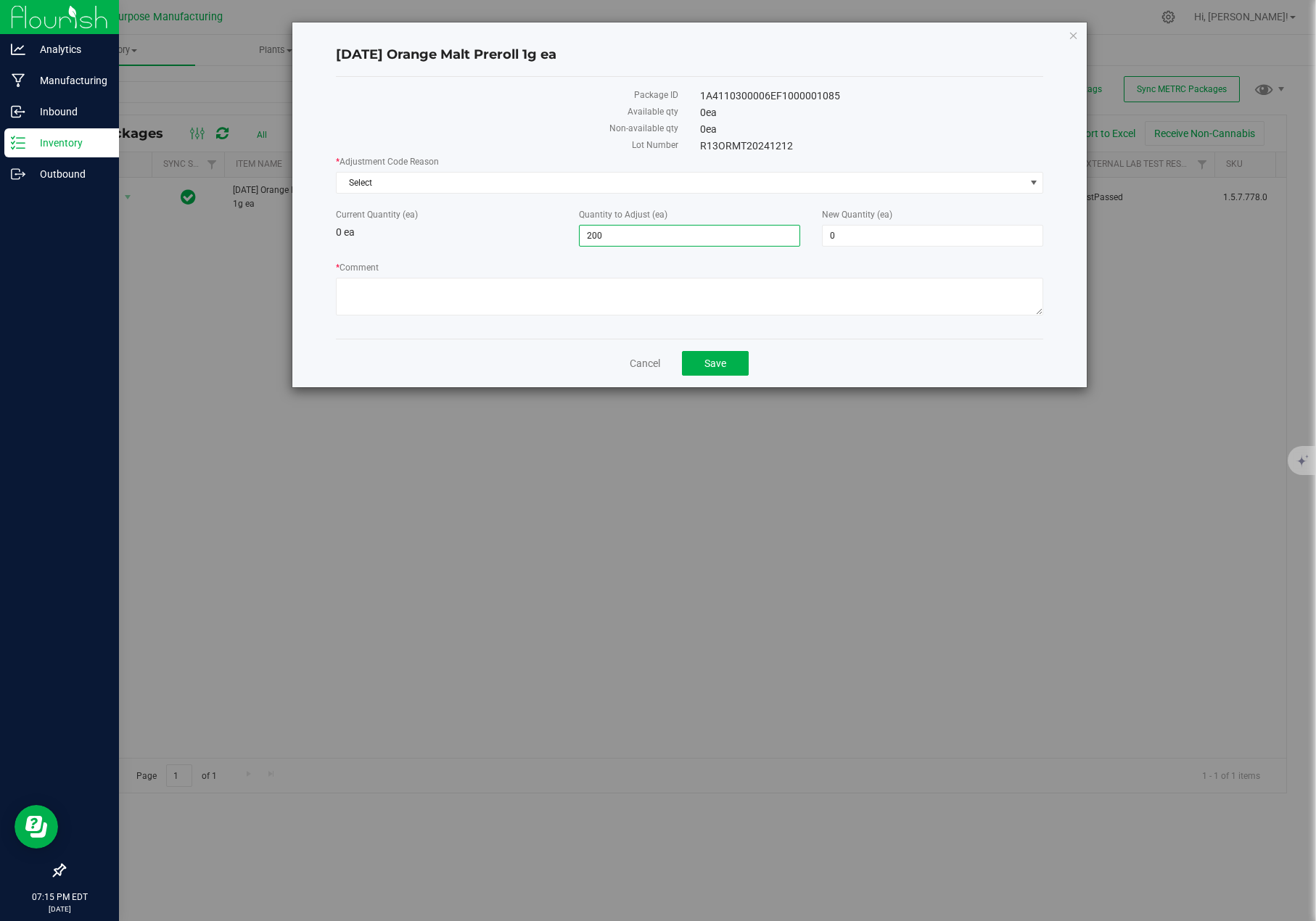
type input "200"
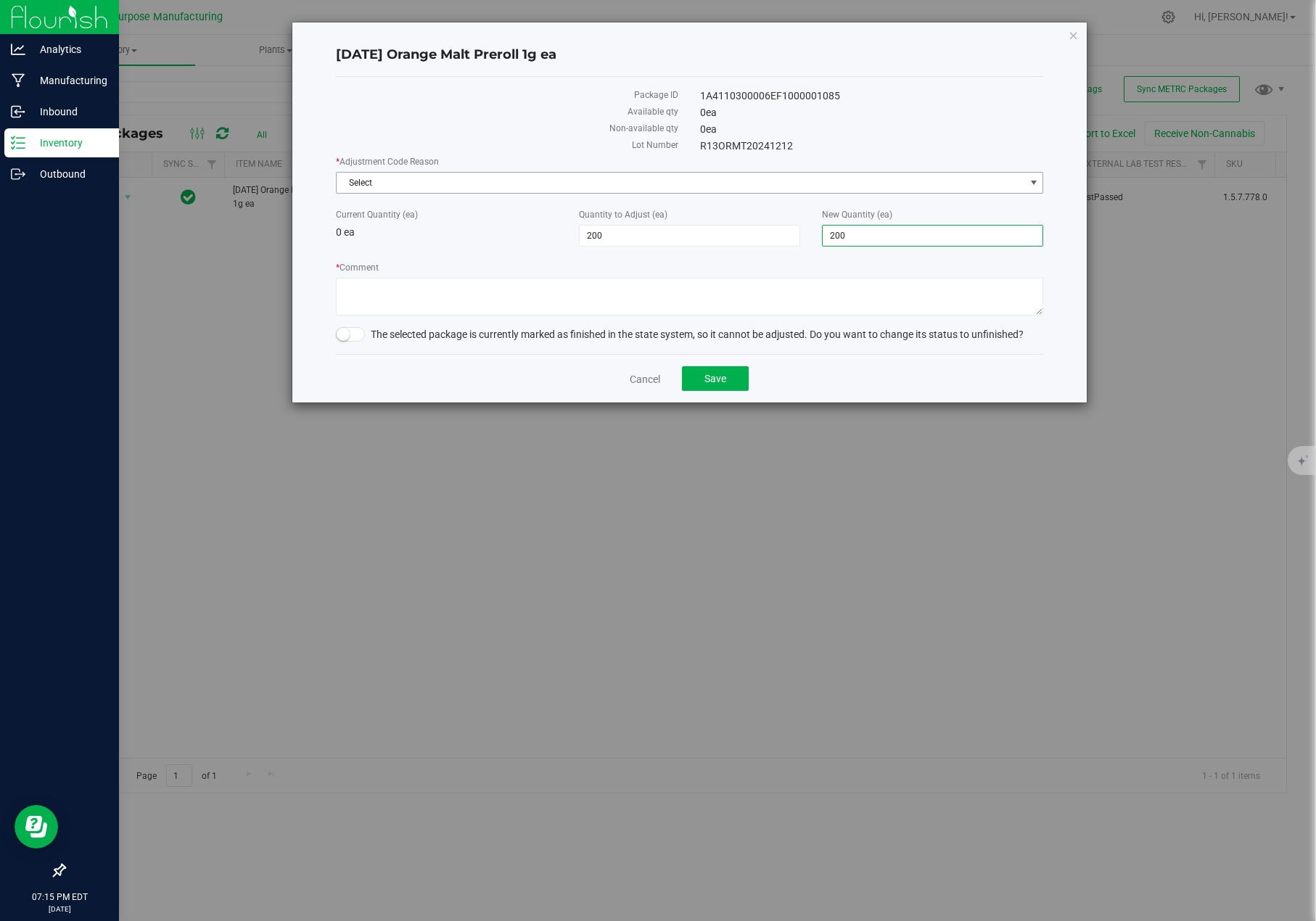
click at [660, 179] on span "Select" at bounding box center [680, 182] width 688 height 20
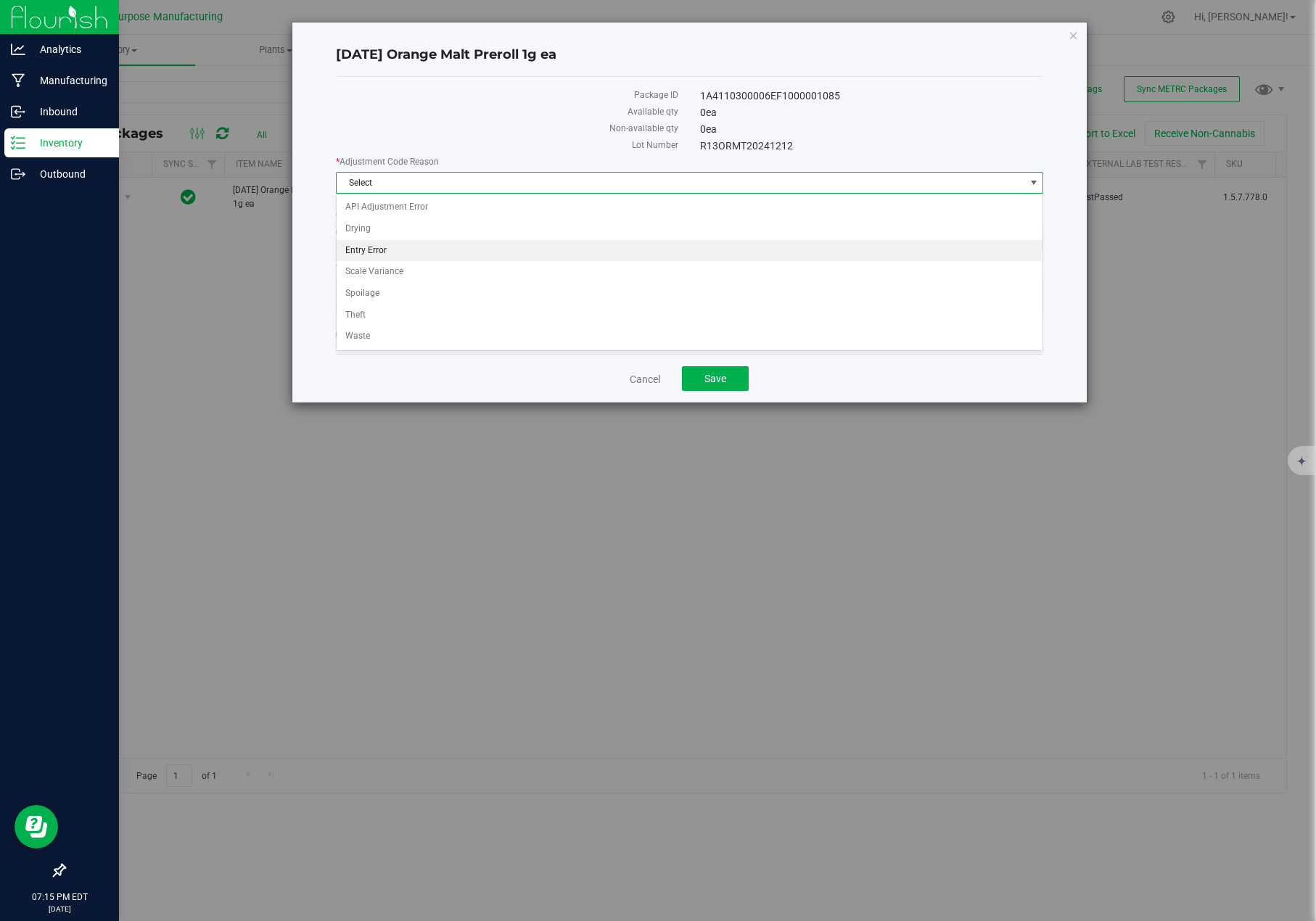
click at [397, 247] on li "Entry Error" at bounding box center [690, 251] width 706 height 22
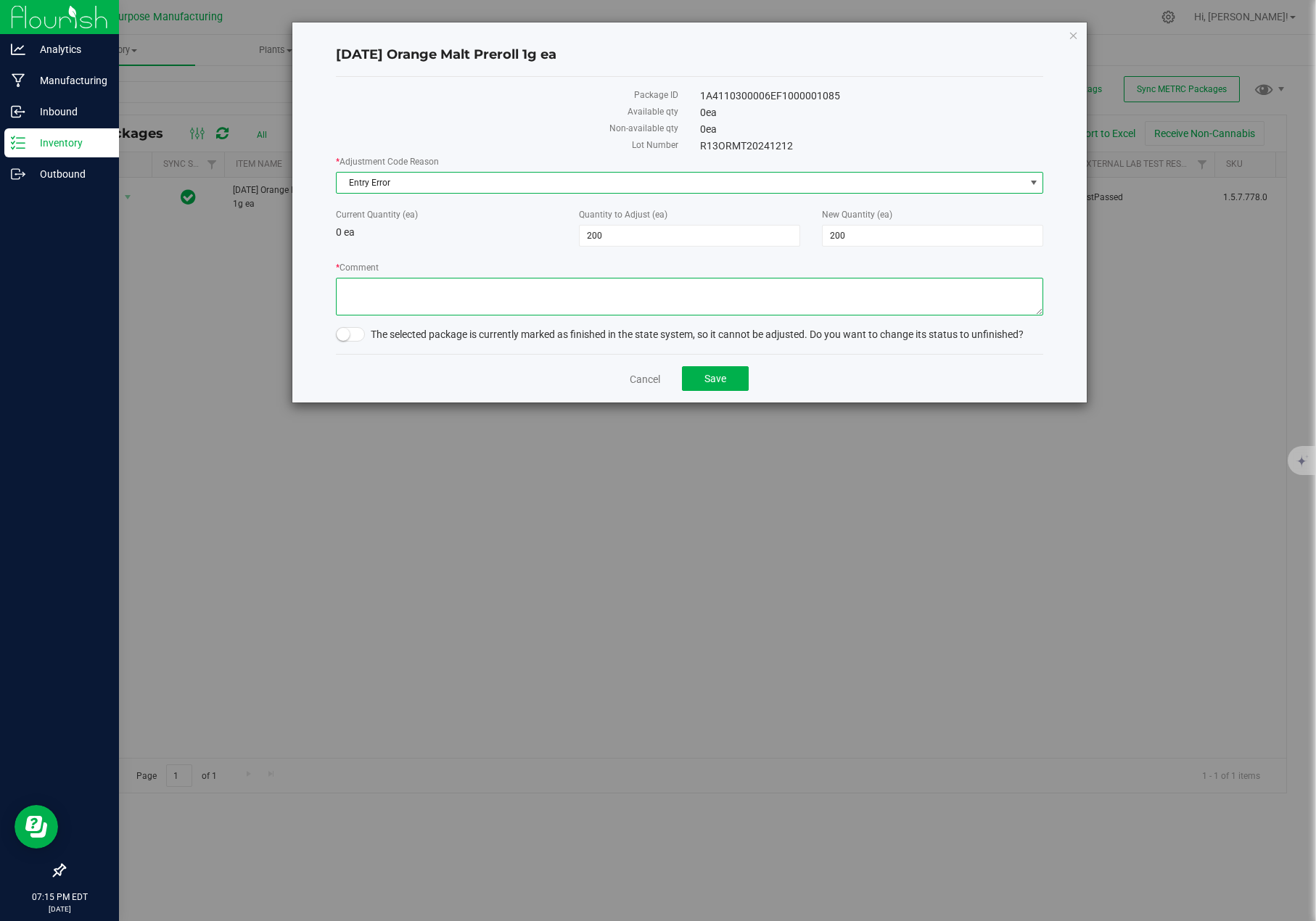
click at [412, 291] on textarea "* Comment" at bounding box center [689, 296] width 707 height 37
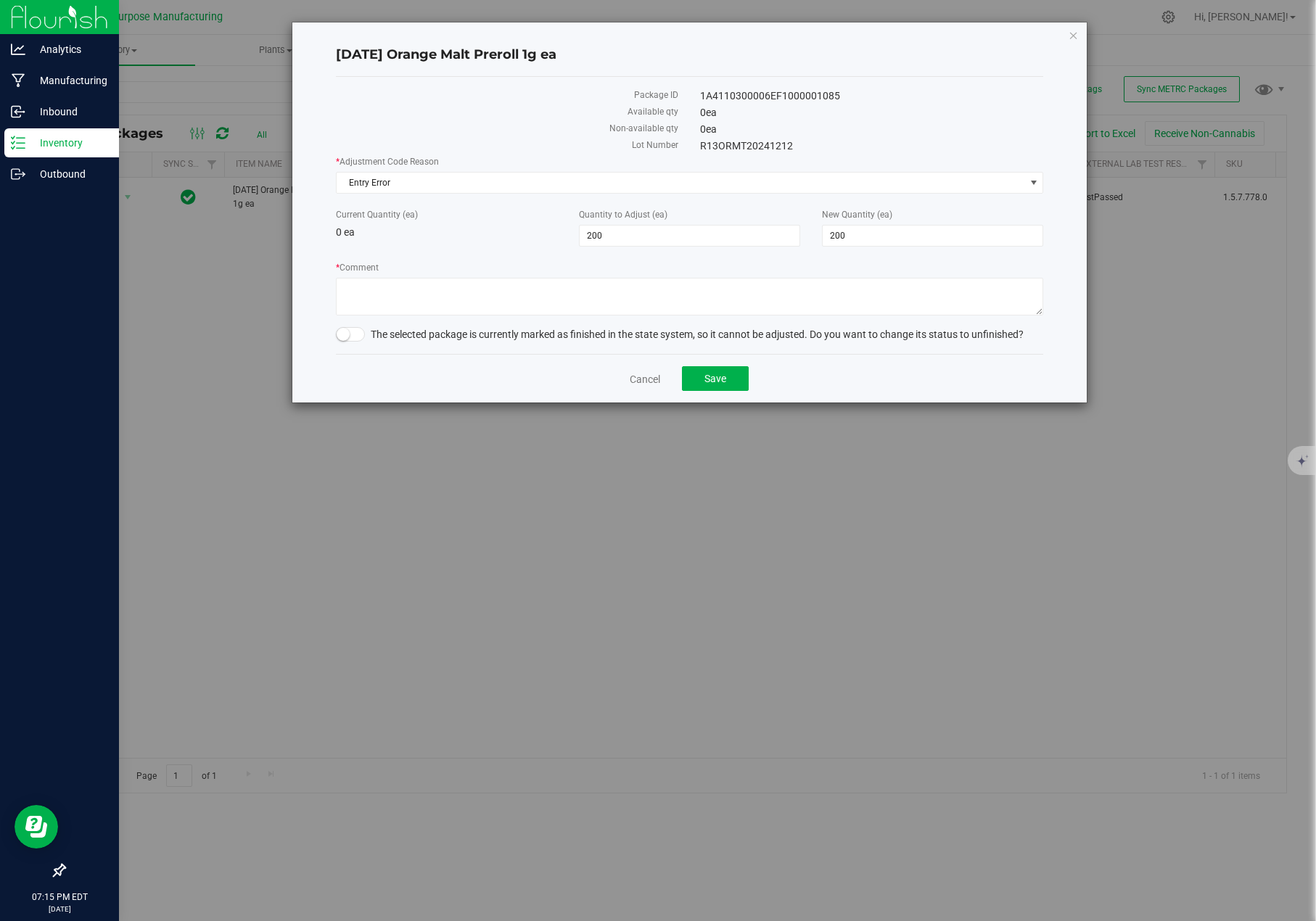
click at [346, 339] on small at bounding box center [343, 335] width 13 height 13
click at [388, 293] on textarea "* Comment" at bounding box center [689, 296] width 707 height 37
type textarea "Physical count mismatch"
click at [716, 371] on button "Save" at bounding box center [715, 379] width 67 height 25
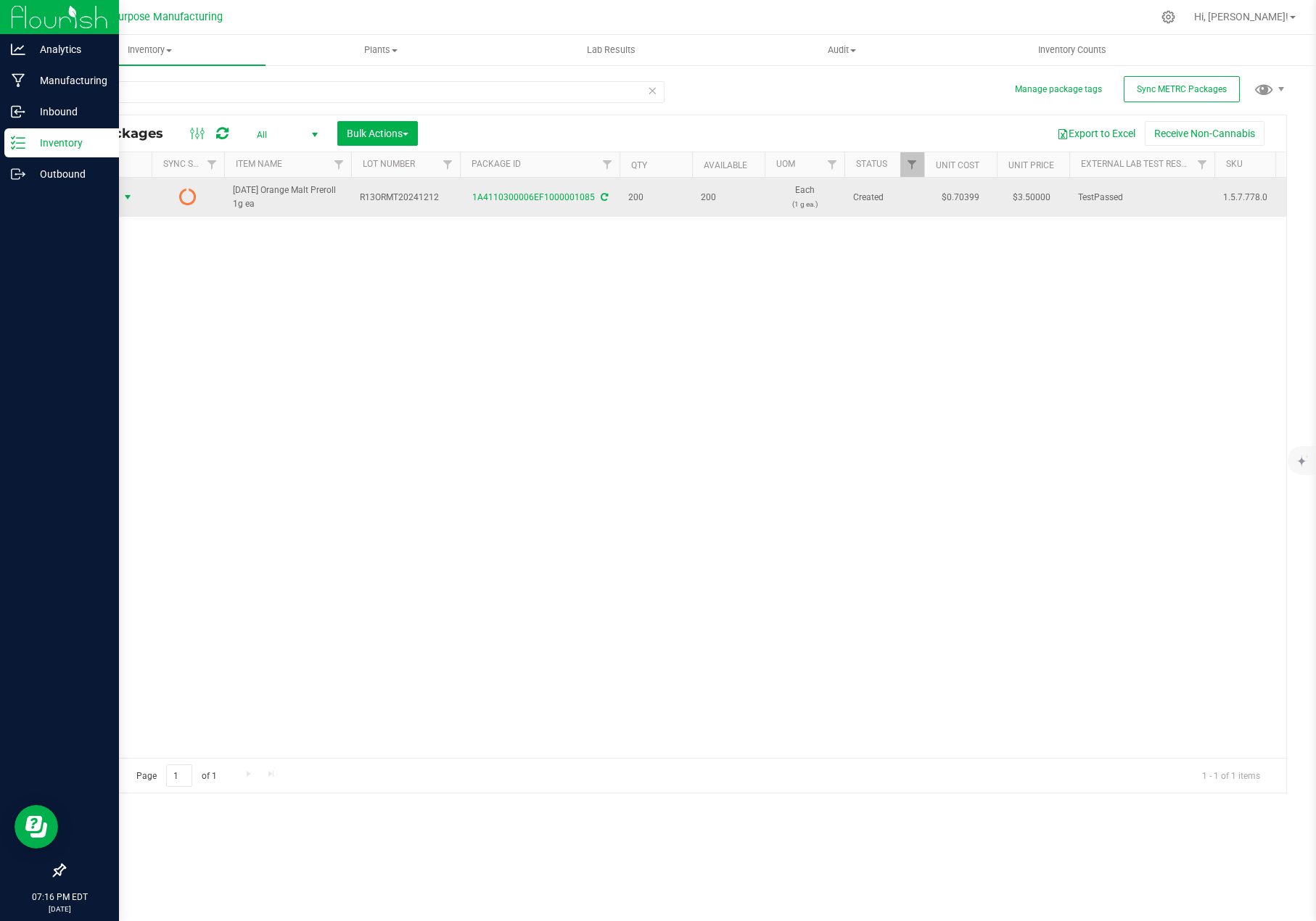
click at [129, 195] on span "select" at bounding box center [127, 197] width 11 height 11
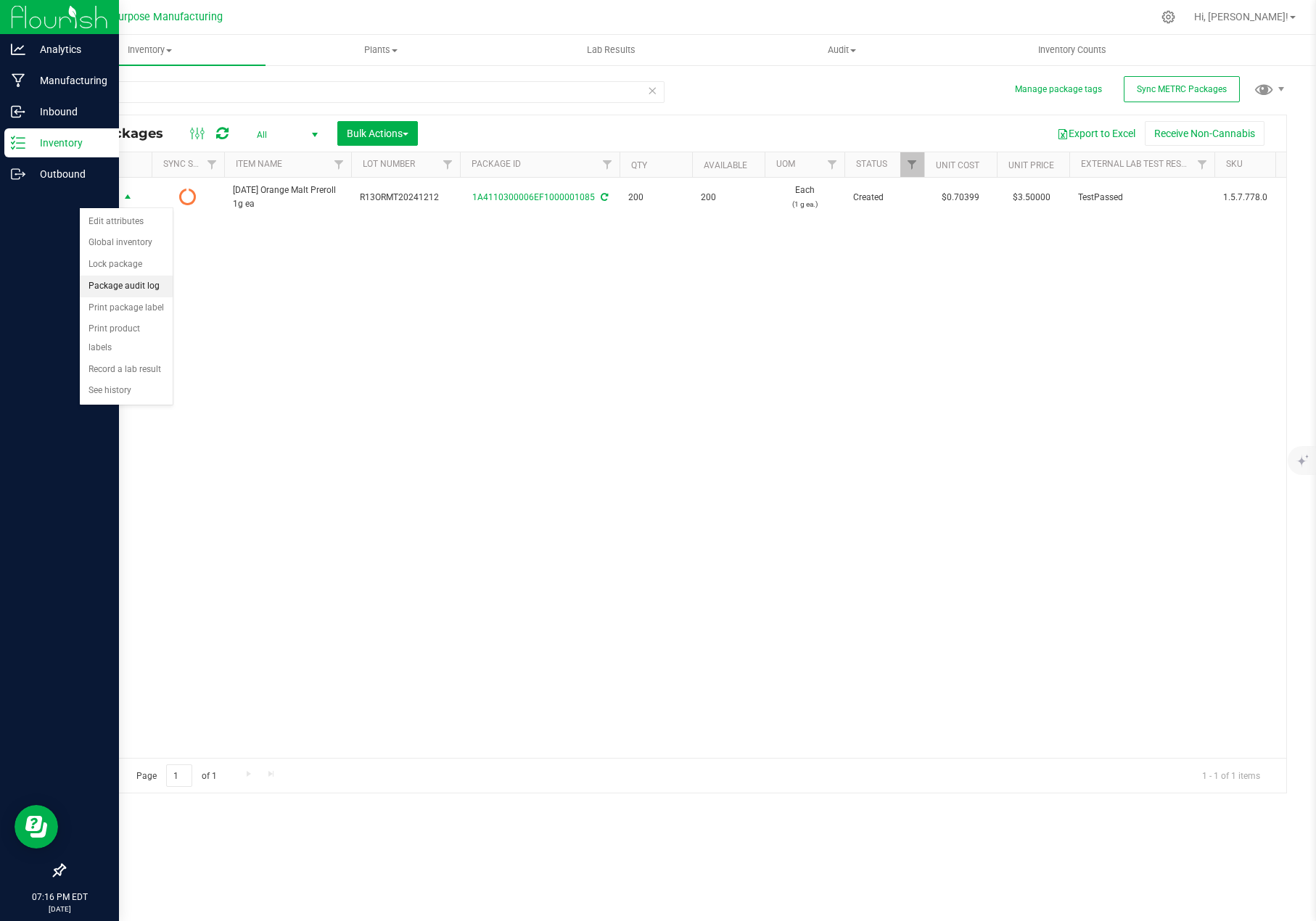
click at [130, 289] on li "Package audit log" at bounding box center [125, 286] width 93 height 22
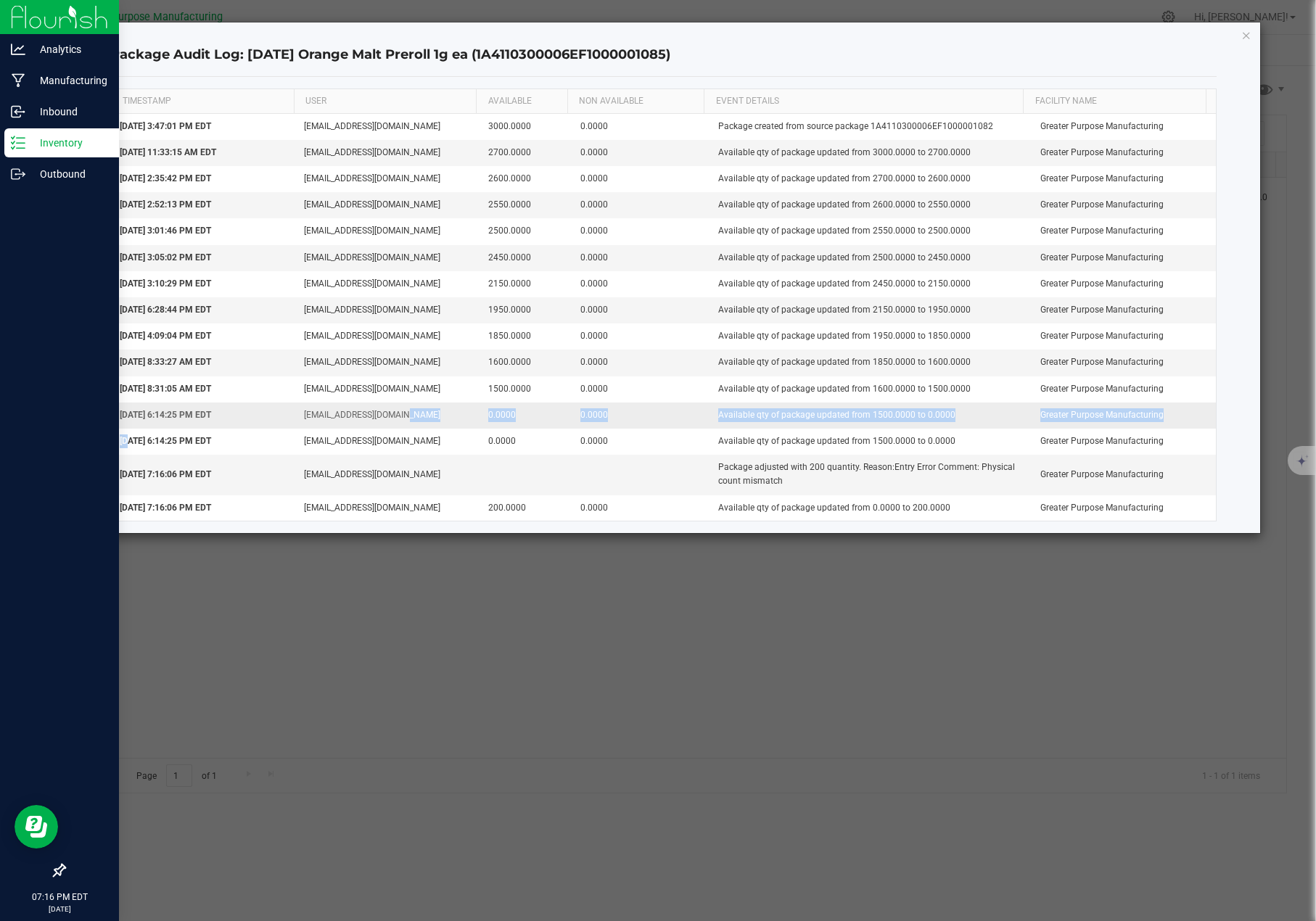
drag, startPoint x: 124, startPoint y: 438, endPoint x: 394, endPoint y: 424, distance: 270.4
click at [394, 424] on tbody "[DATE] 3:47:01 PM EDT [EMAIL_ADDRESS][DOMAIN_NAME] 3000.0000 0.0000 Package cre…" at bounding box center [663, 317] width 1104 height 406
click at [926, 35] on icon "button" at bounding box center [1245, 34] width 11 height 17
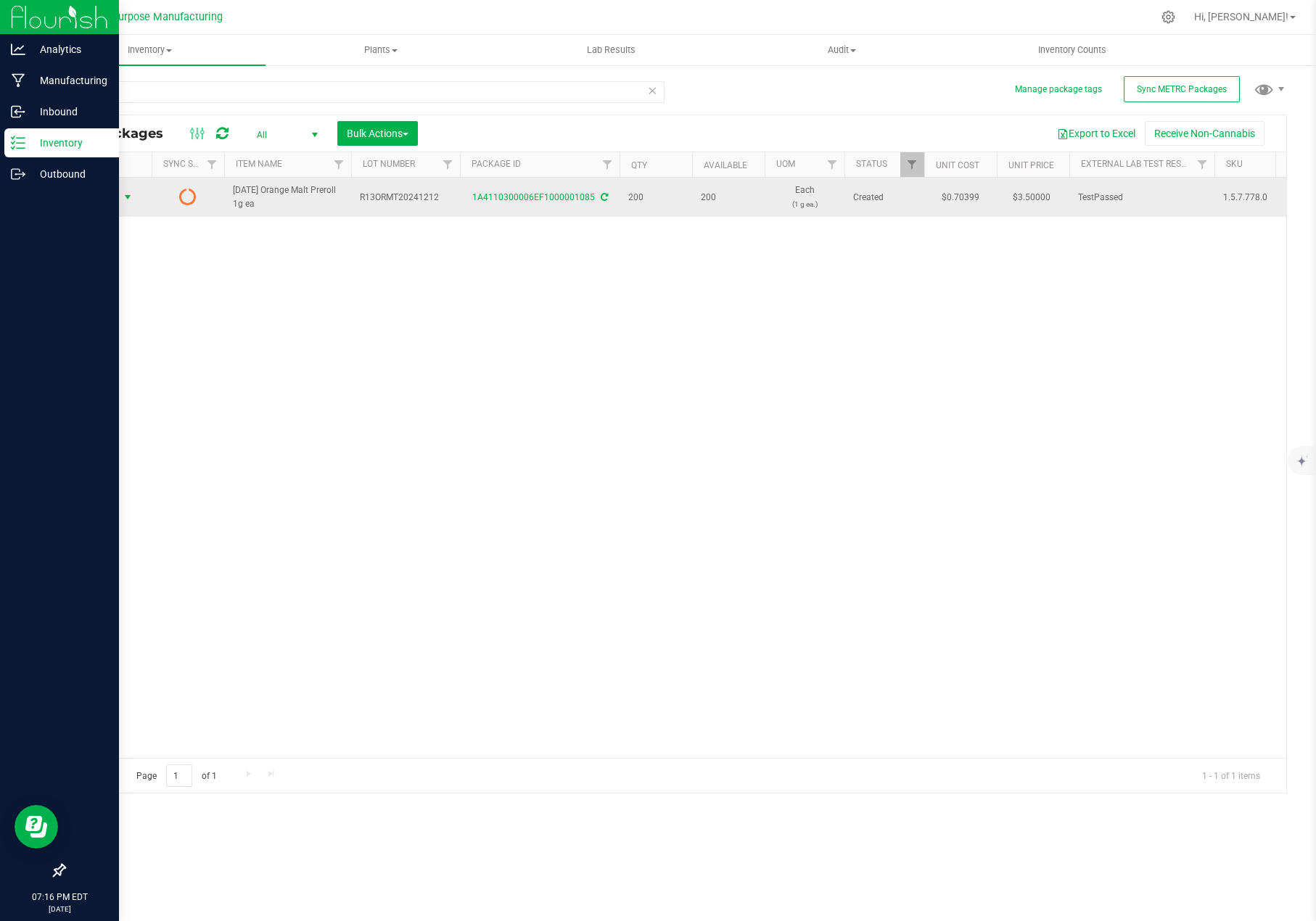
click at [131, 196] on span "select" at bounding box center [127, 197] width 11 height 11
click at [559, 198] on link "1A4110300006EF1000001085" at bounding box center [534, 197] width 122 height 11
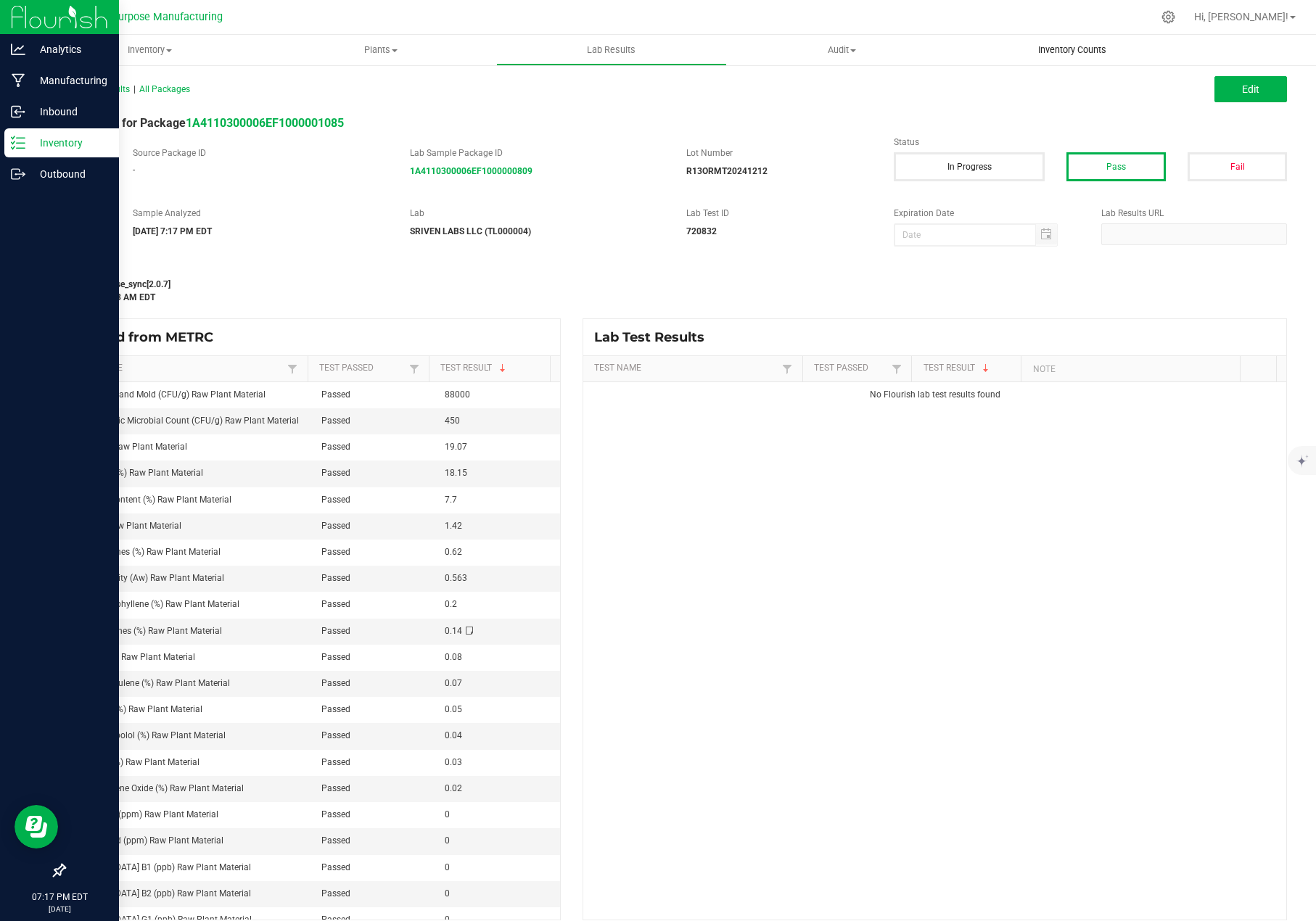
click at [926, 47] on span "Inventory Counts" at bounding box center [1072, 50] width 107 height 13
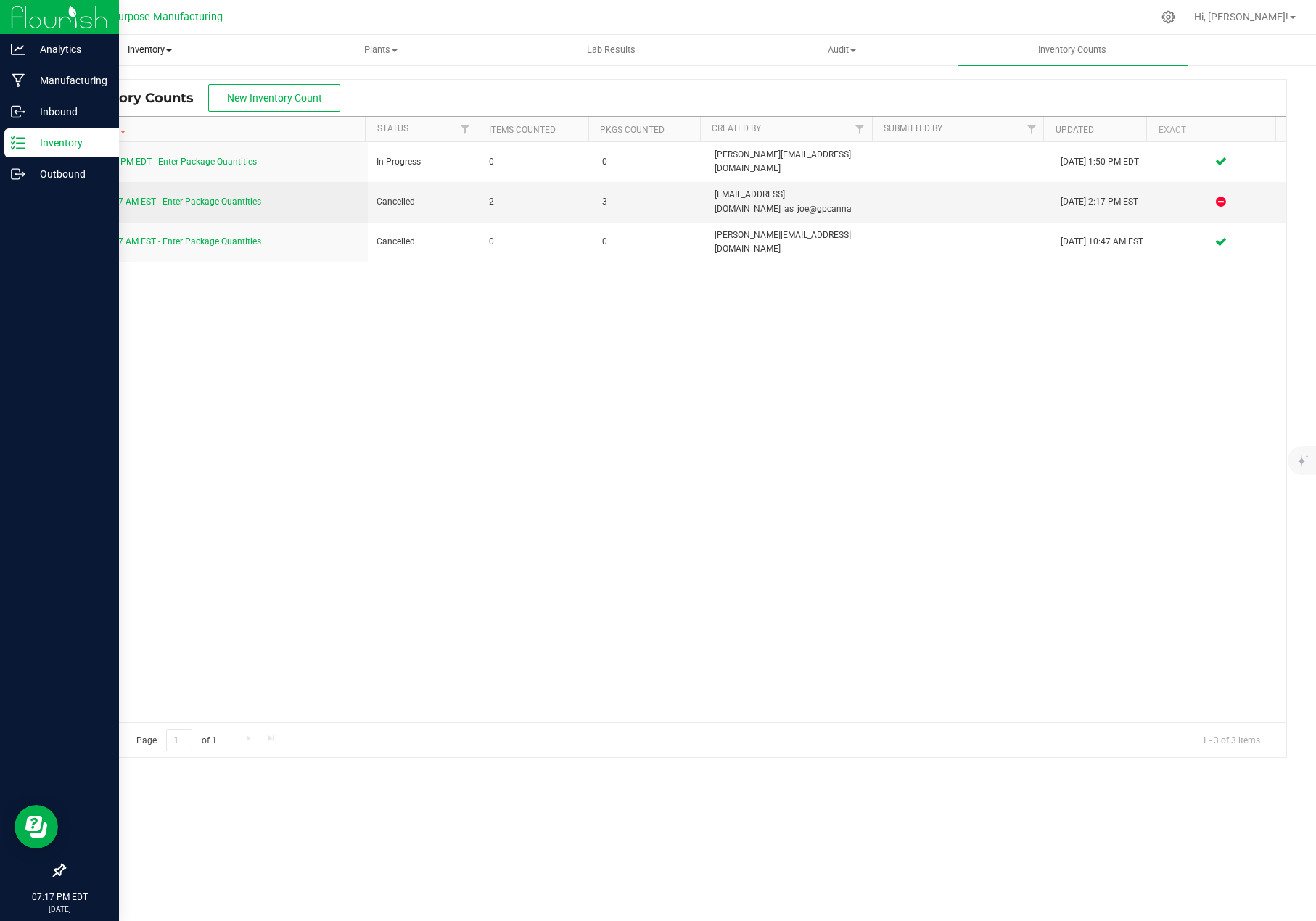
click at [146, 52] on span "Inventory" at bounding box center [150, 50] width 230 height 13
click at [81, 86] on span "All packages" at bounding box center [84, 87] width 99 height 12
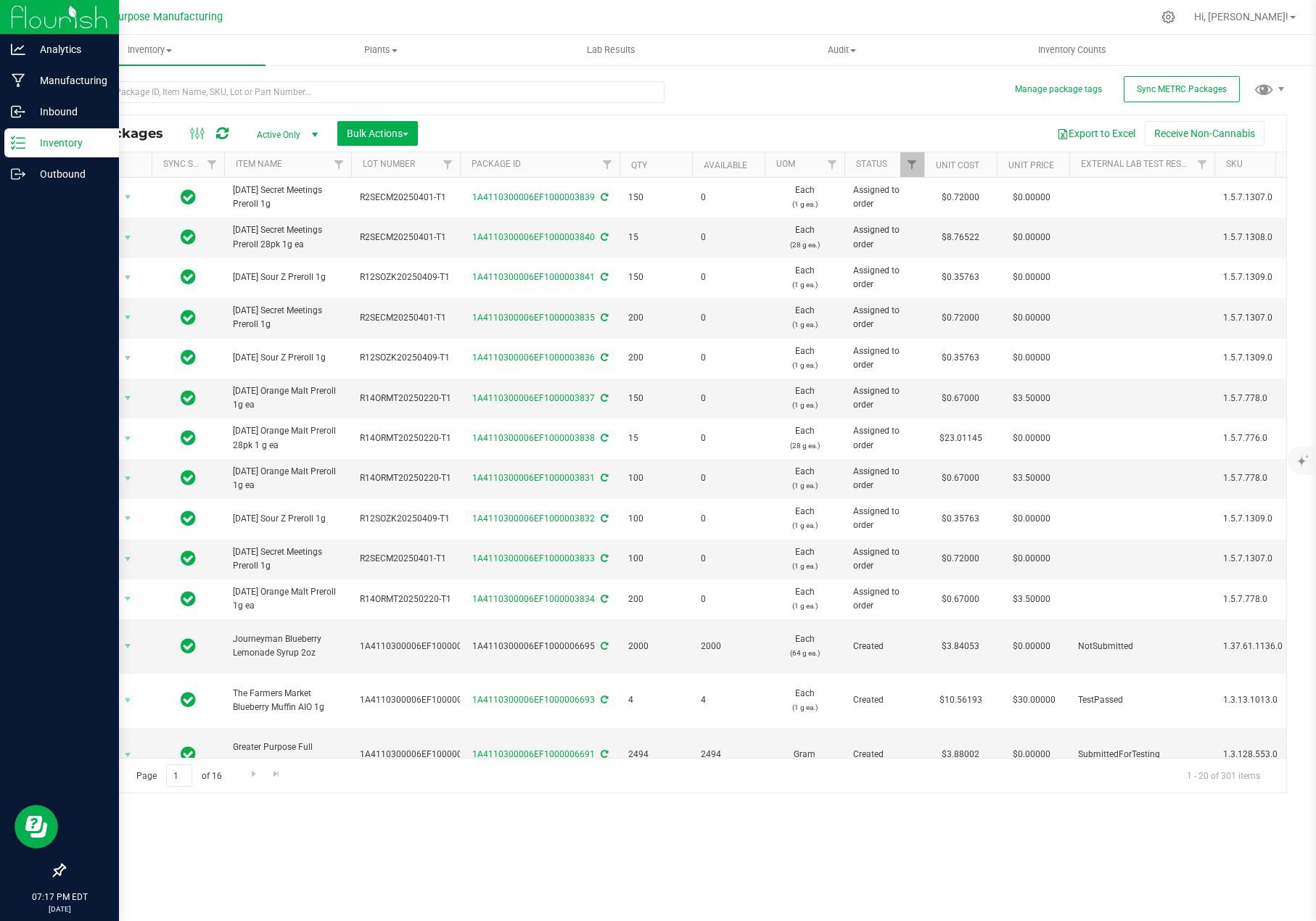
click at [311, 131] on span "select" at bounding box center [315, 135] width 11 height 11
click at [289, 160] on li "Active Only" at bounding box center [284, 158] width 78 height 22
click at [289, 160] on th "Item Name" at bounding box center [287, 164] width 127 height 26
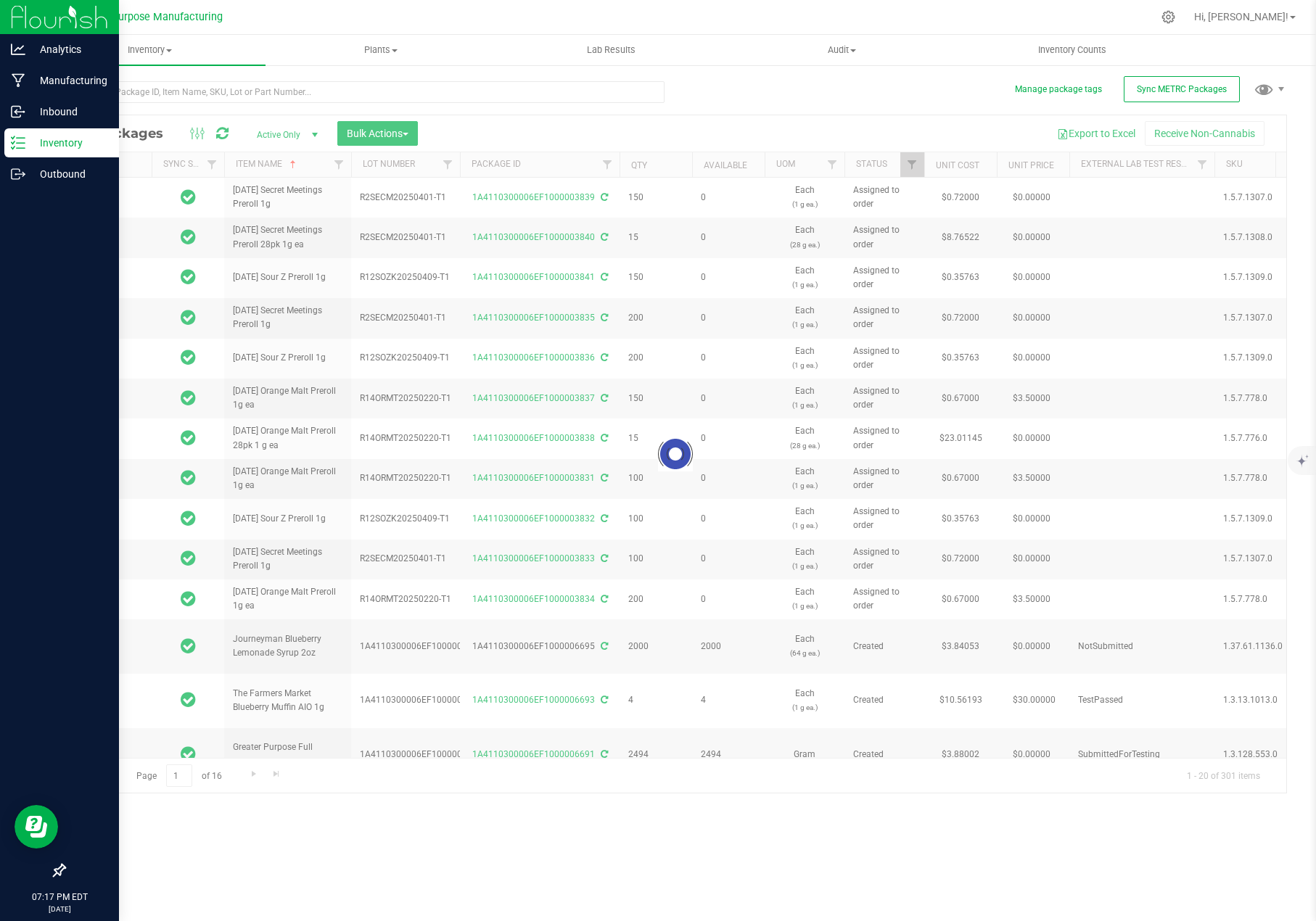
click at [289, 140] on div at bounding box center [674, 454] width 1221 height 677
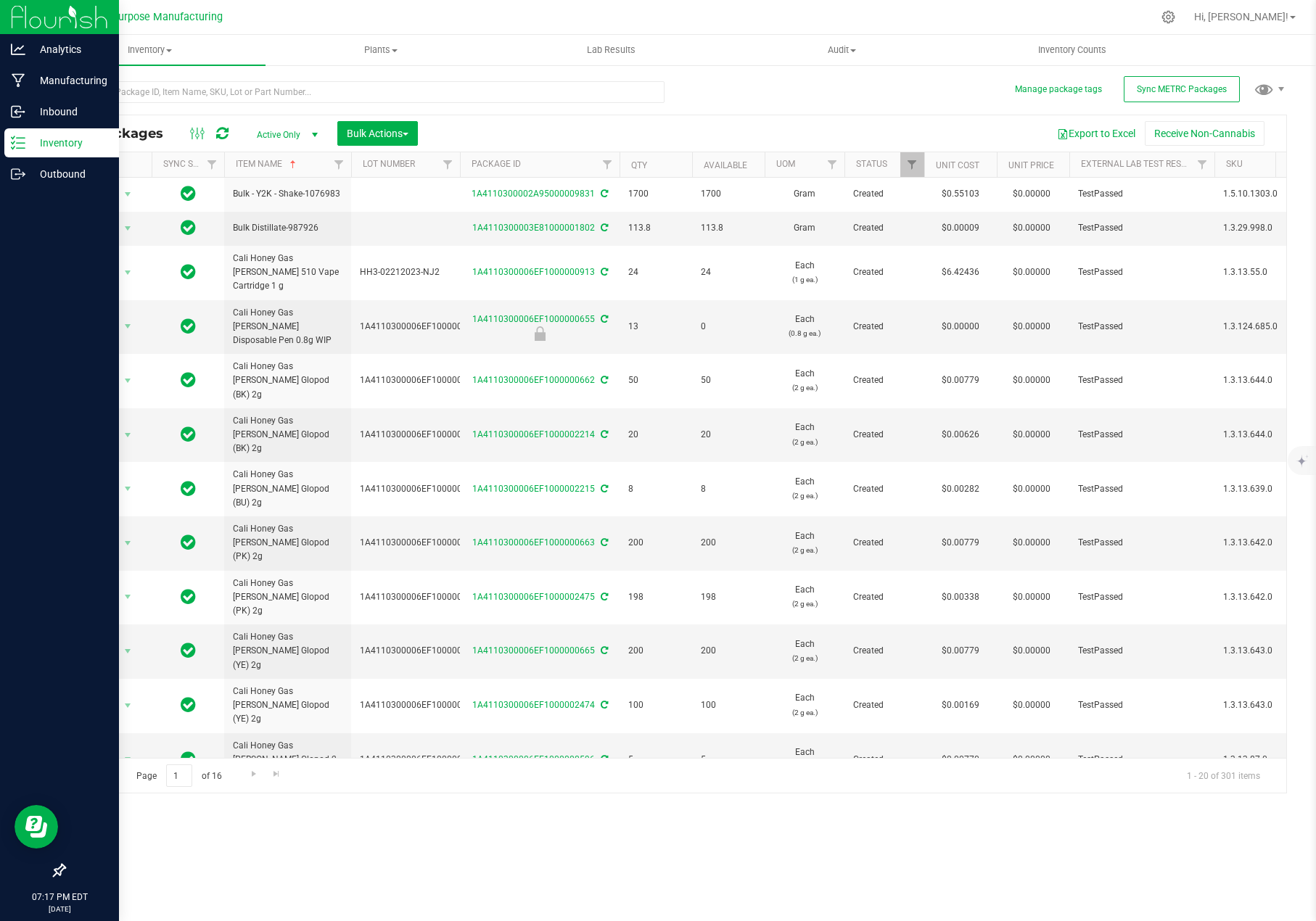
click at [315, 133] on span "select" at bounding box center [315, 135] width 11 height 11
click at [278, 220] on li "All" at bounding box center [284, 222] width 78 height 22
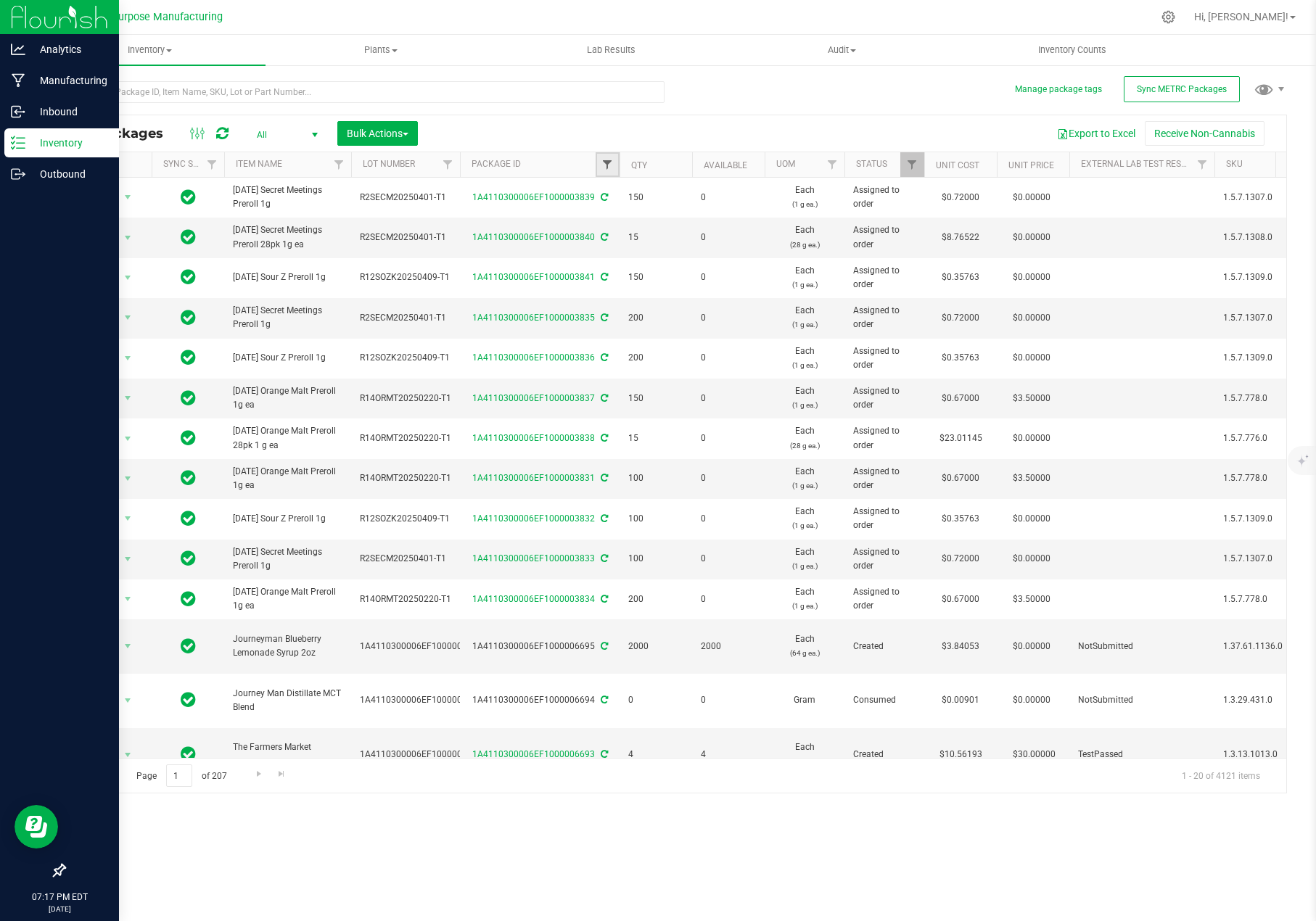
click at [608, 161] on span "Filter" at bounding box center [607, 164] width 11 height 11
click at [644, 200] on input "text" at bounding box center [679, 196] width 149 height 22
type input "1085"
click at [647, 230] on button "Filter" at bounding box center [639, 234] width 70 height 32
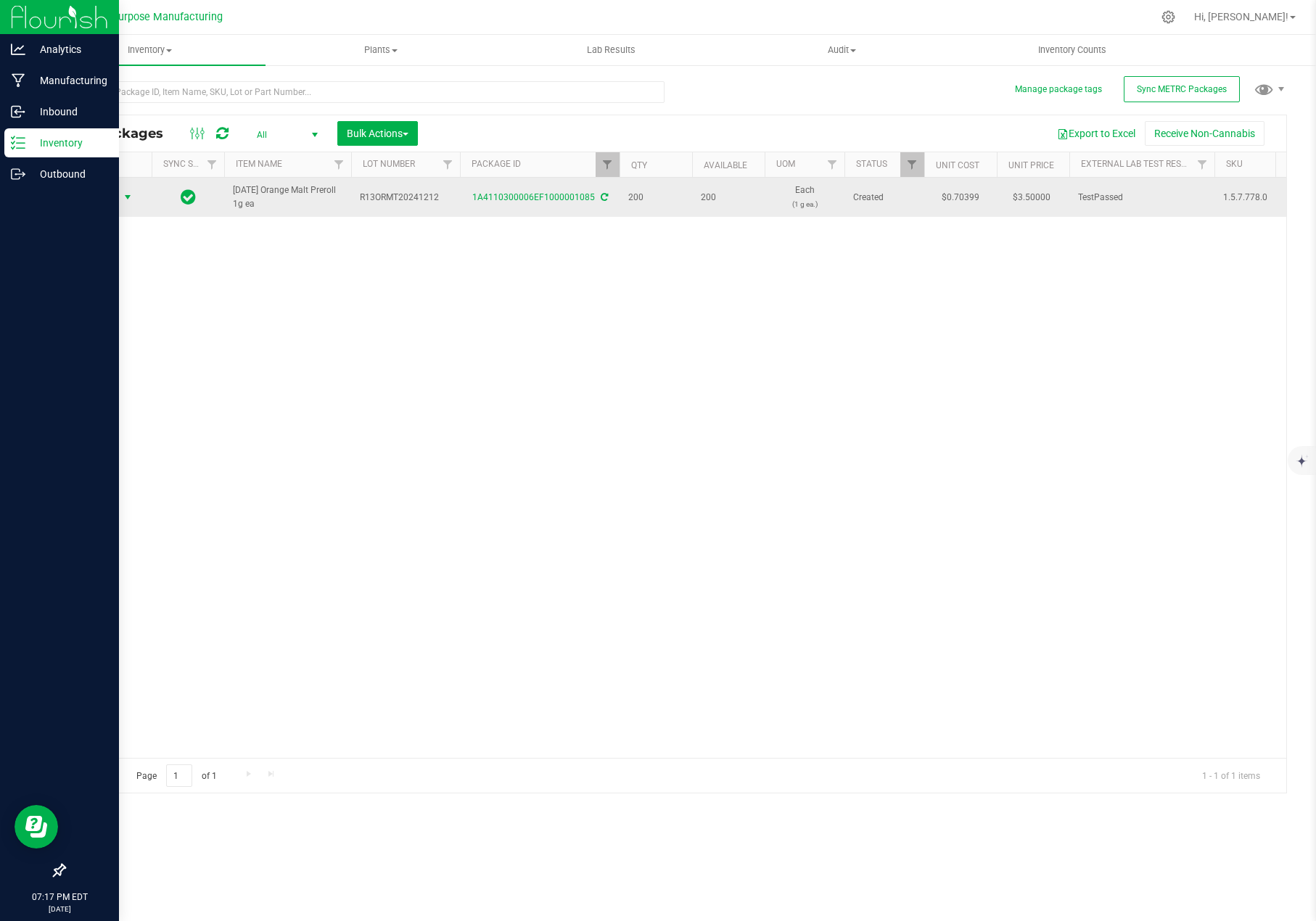
click at [127, 196] on span "select" at bounding box center [127, 197] width 11 height 11
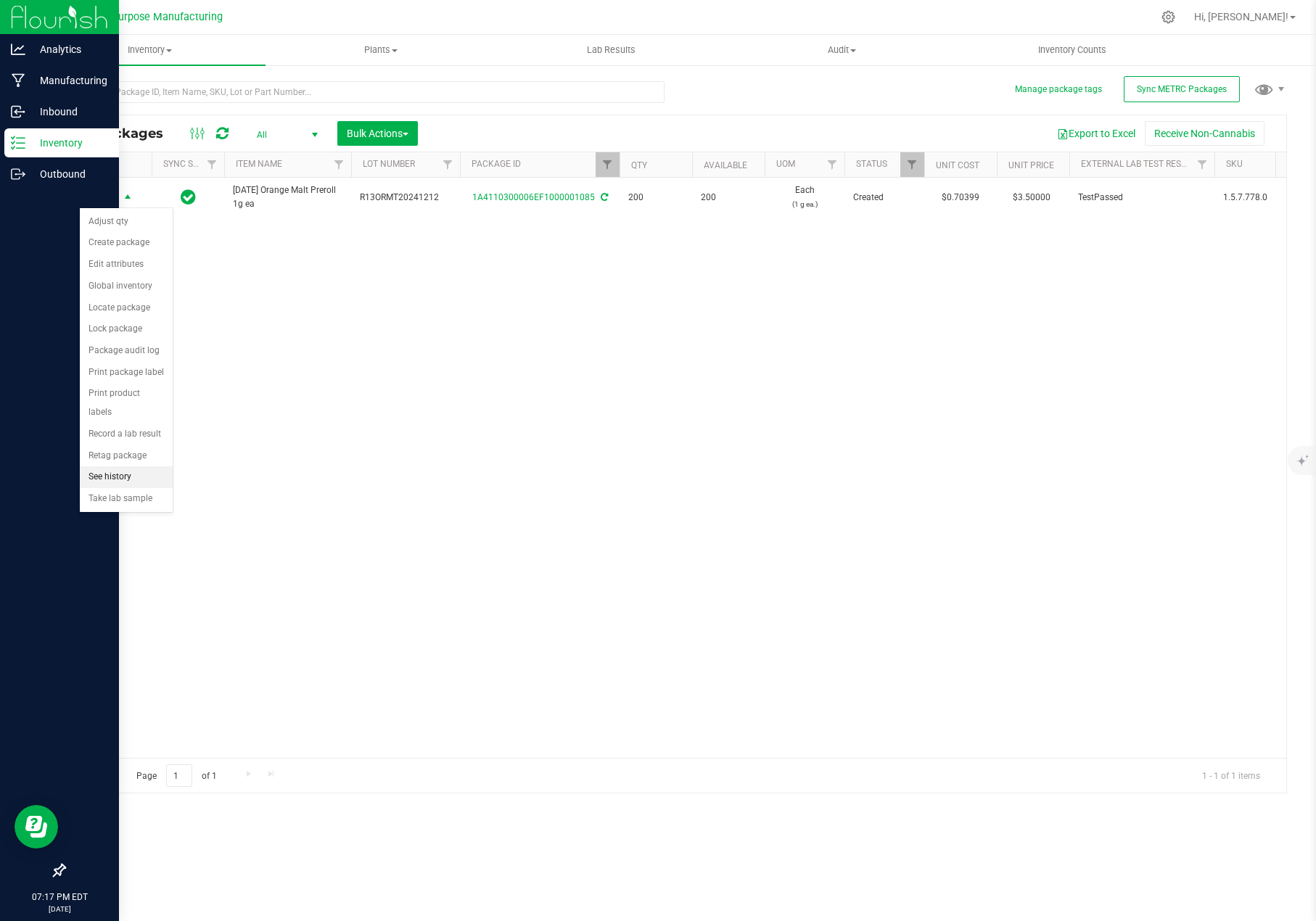
click at [121, 467] on li "See history" at bounding box center [125, 477] width 93 height 22
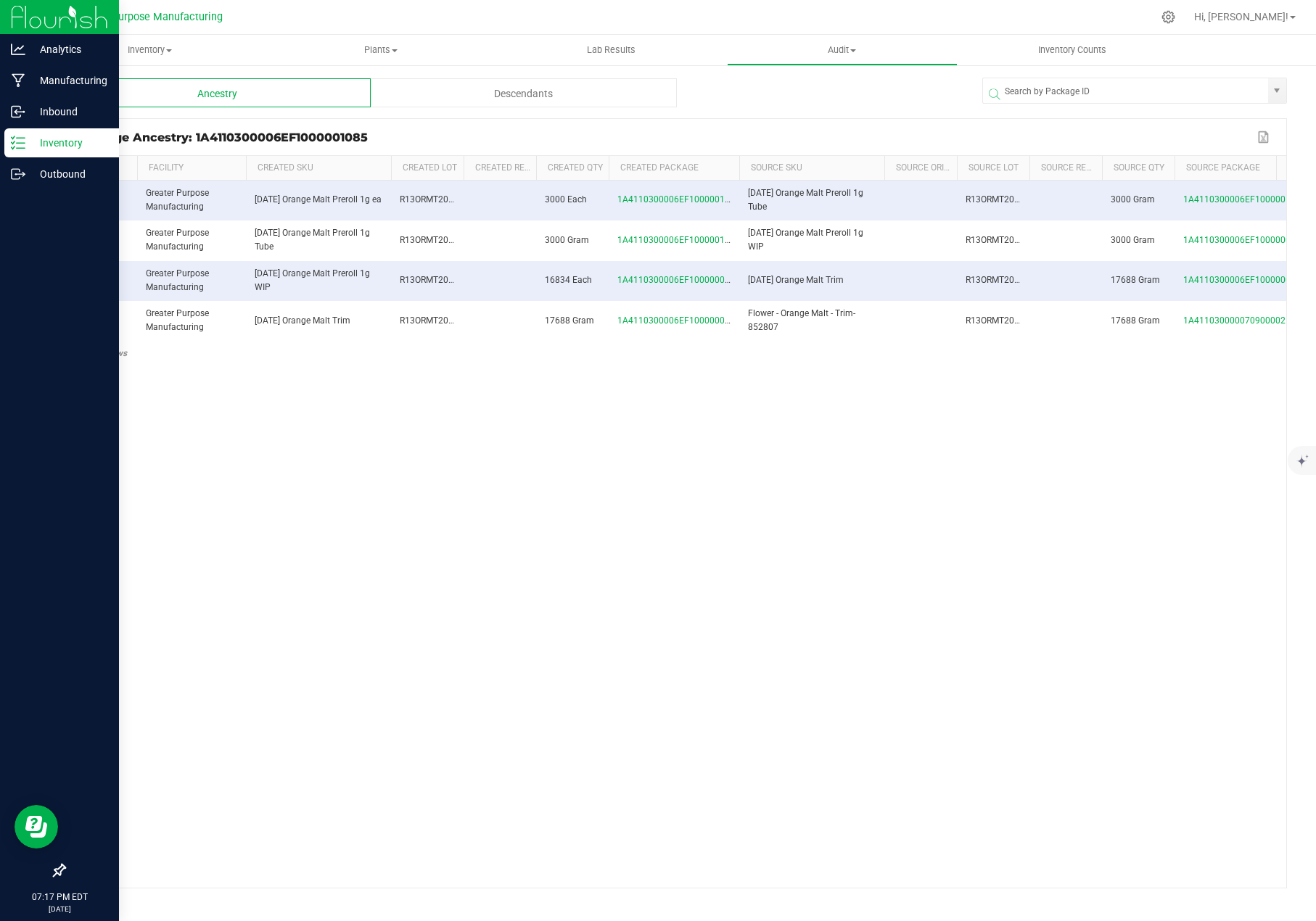
click at [524, 89] on div "Descendants" at bounding box center [523, 93] width 307 height 29
